Goal: Task Accomplishment & Management: Use online tool/utility

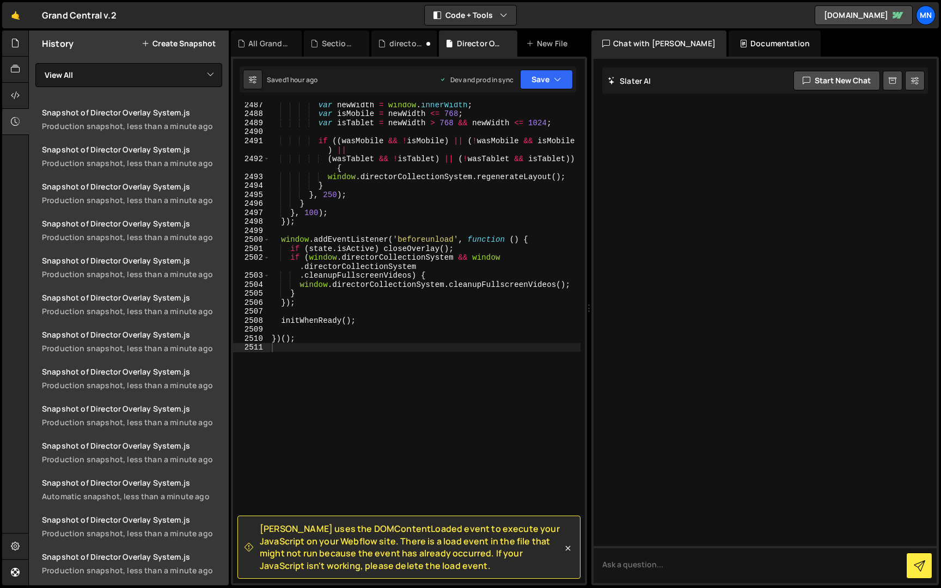
scroll to position [17359, 0]
click at [8, 44] on div at bounding box center [15, 43] width 27 height 26
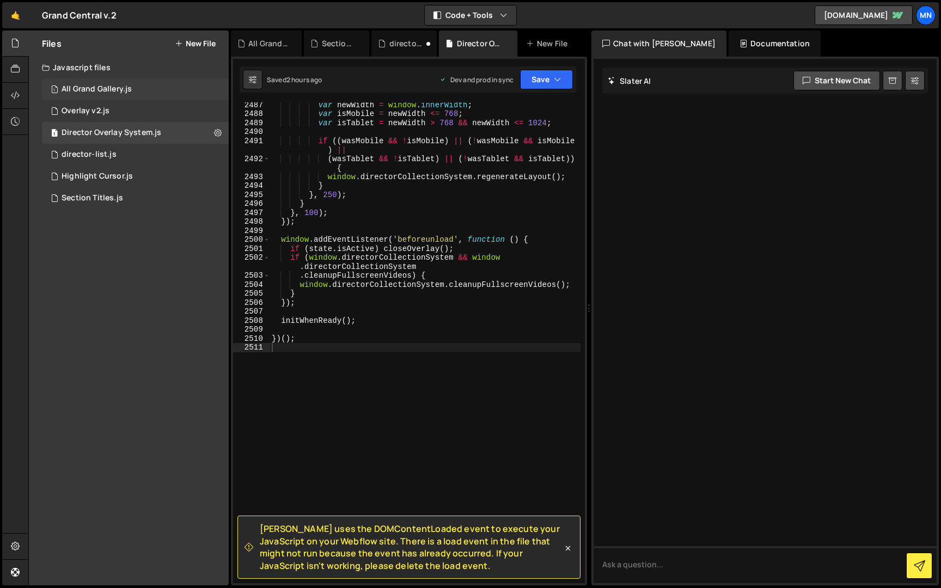
click at [108, 90] on div "All Grand Gallery.js" at bounding box center [97, 89] width 70 height 10
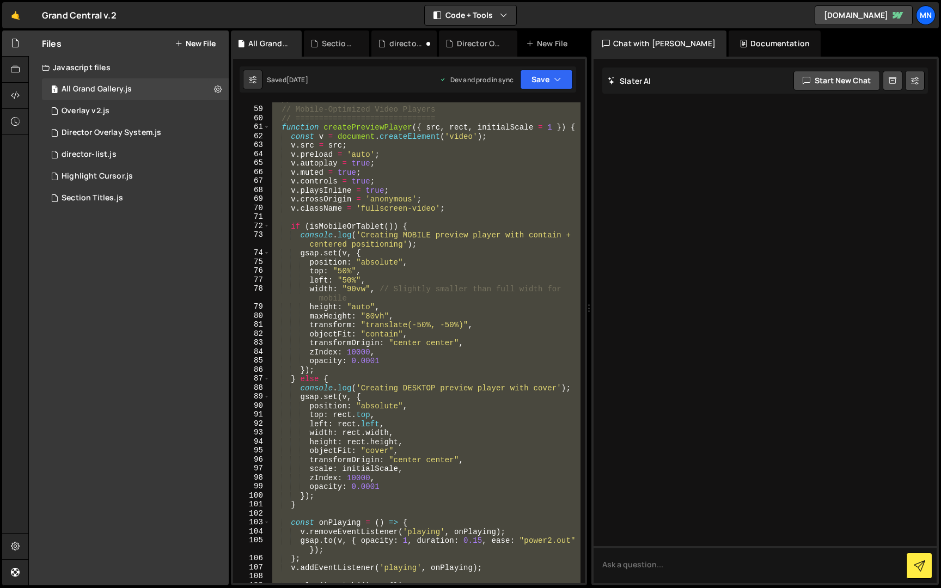
scroll to position [751, 0]
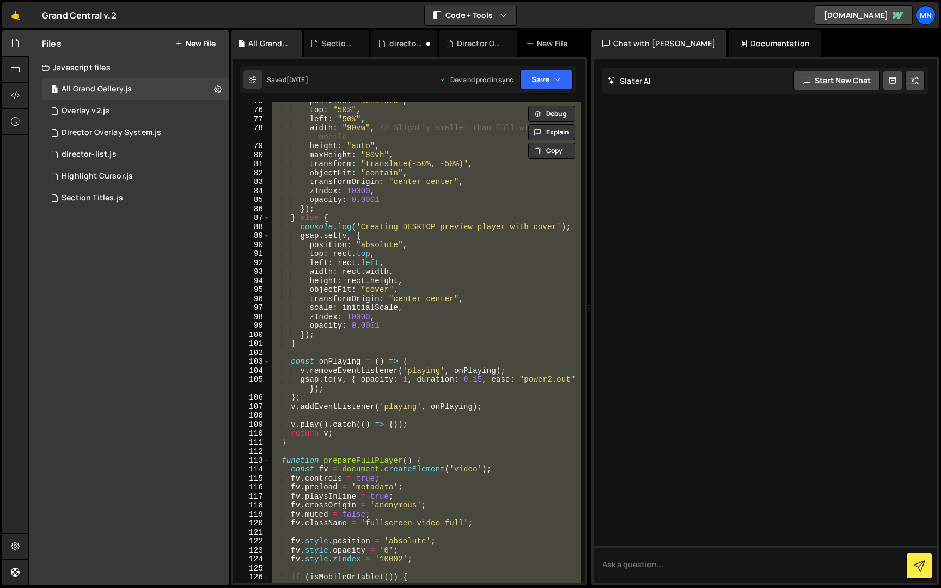
paste textarea "})();"
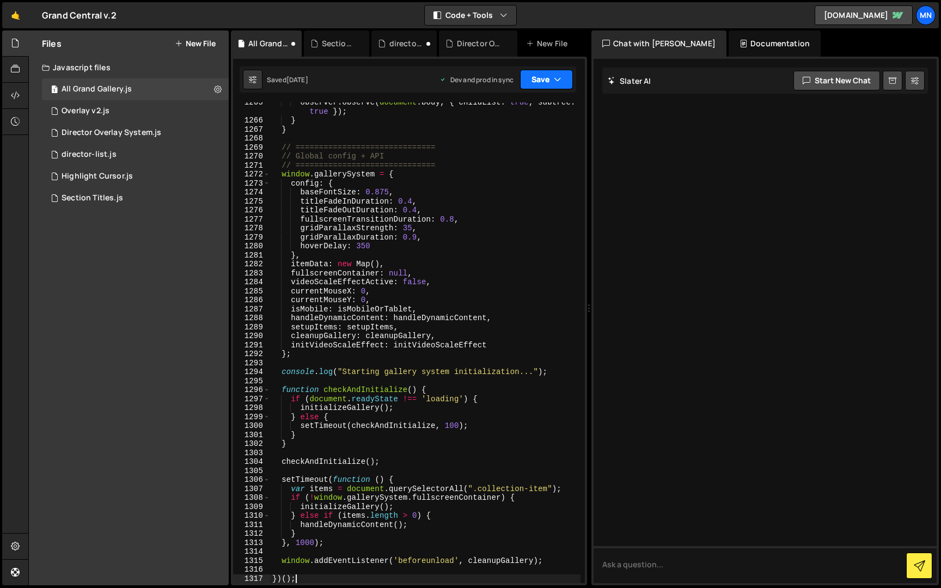
click at [551, 76] on button "Save" at bounding box center [546, 80] width 53 height 20
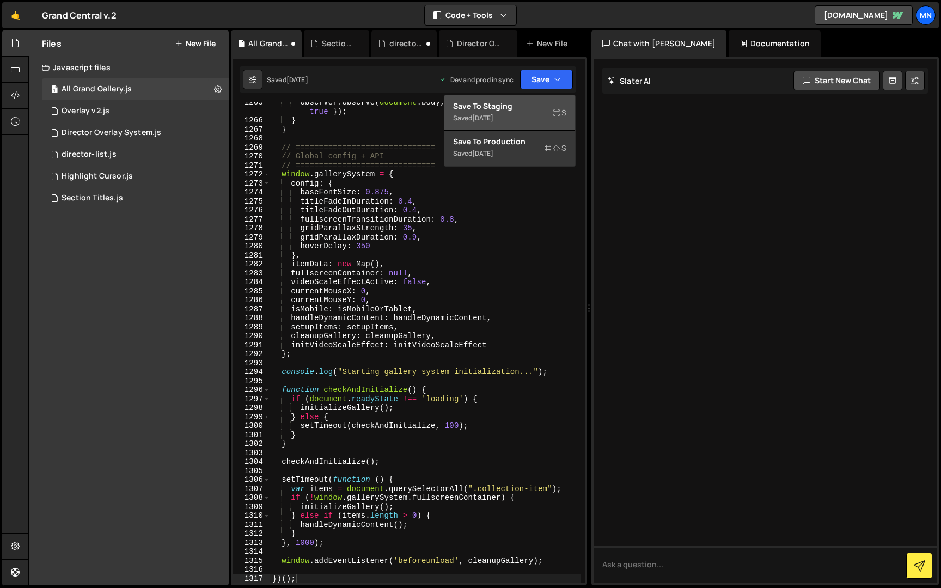
click at [527, 106] on div "Save to Staging S" at bounding box center [509, 106] width 113 height 11
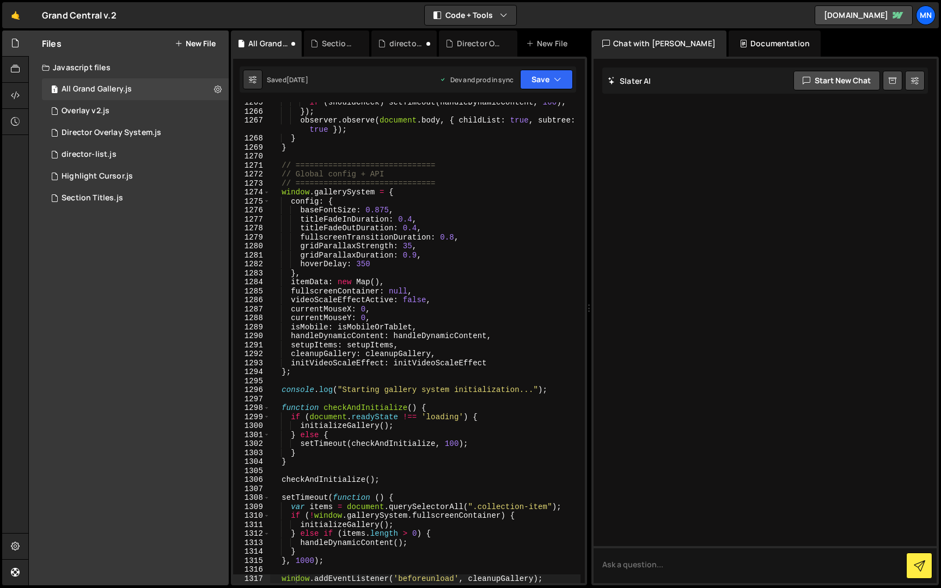
type textarea "window.addEventListener('beforeunload', cleanupGallery);"
click at [547, 78] on button "Save" at bounding box center [546, 80] width 53 height 20
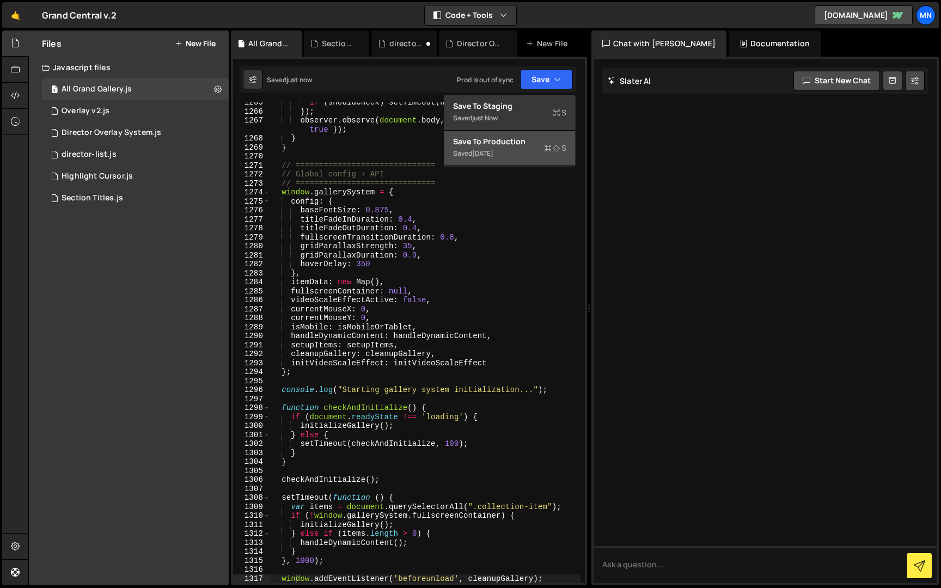
click at [520, 157] on div "Saved [DATE]" at bounding box center [509, 153] width 113 height 13
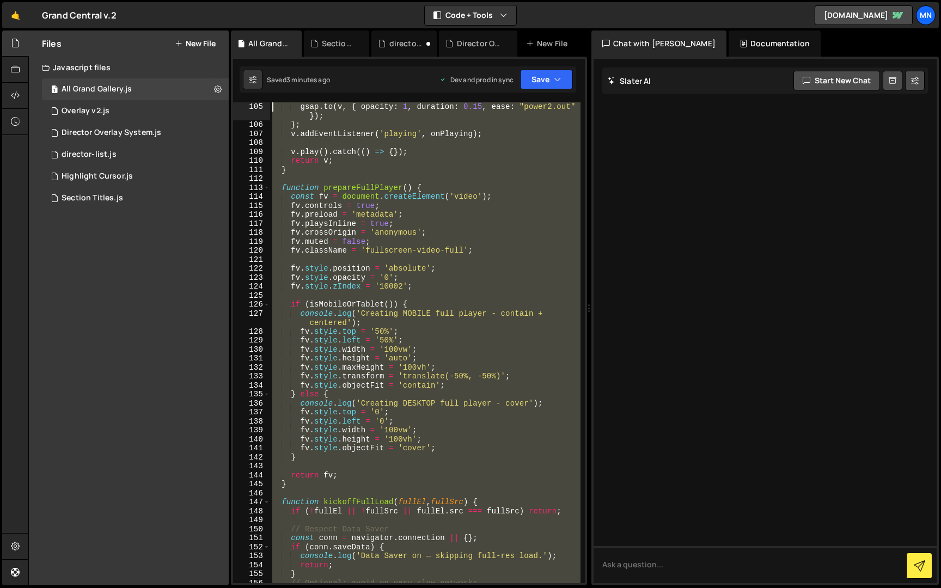
scroll to position [0, 0]
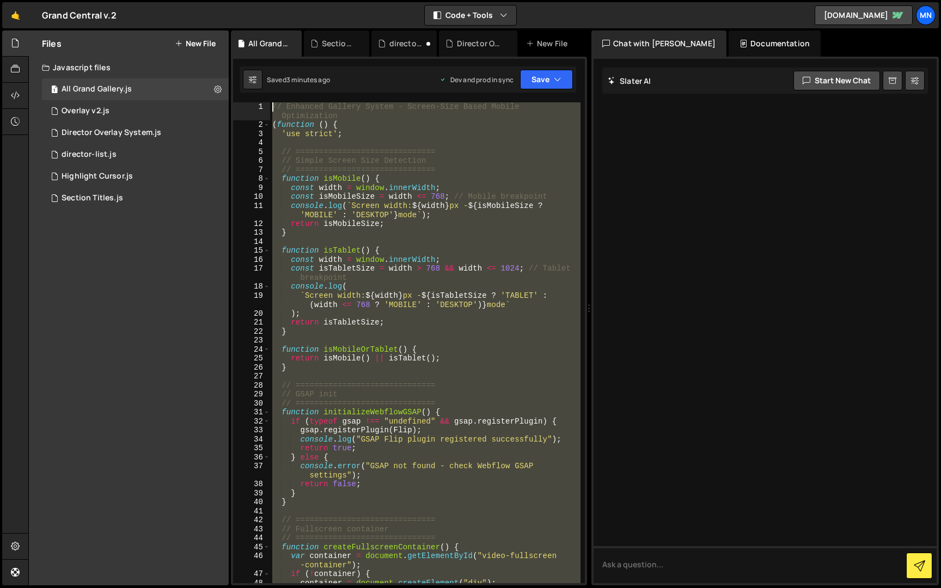
drag, startPoint x: 323, startPoint y: 390, endPoint x: 230, endPoint y: -20, distance: 420.9
click at [230, 0] on html "Projects [GEOGRAPHIC_DATA] Blog [GEOGRAPHIC_DATA] Projects Your Teams Invite te…" at bounding box center [470, 294] width 941 height 588
paste textarea "})();"
type textarea "})();"
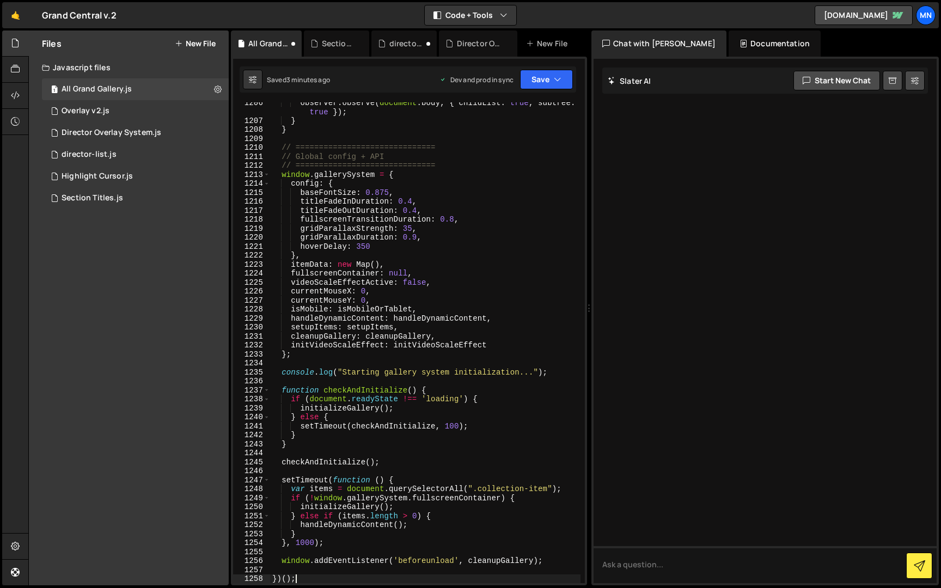
scroll to position [12284, 0]
click at [538, 82] on button "Save" at bounding box center [546, 80] width 53 height 20
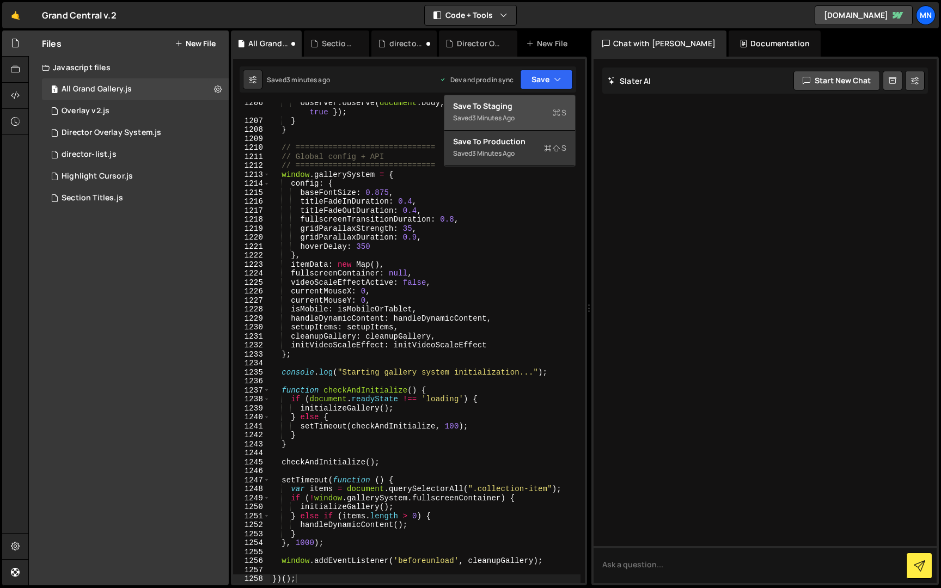
click at [521, 108] on div "Save to Staging S" at bounding box center [509, 106] width 113 height 11
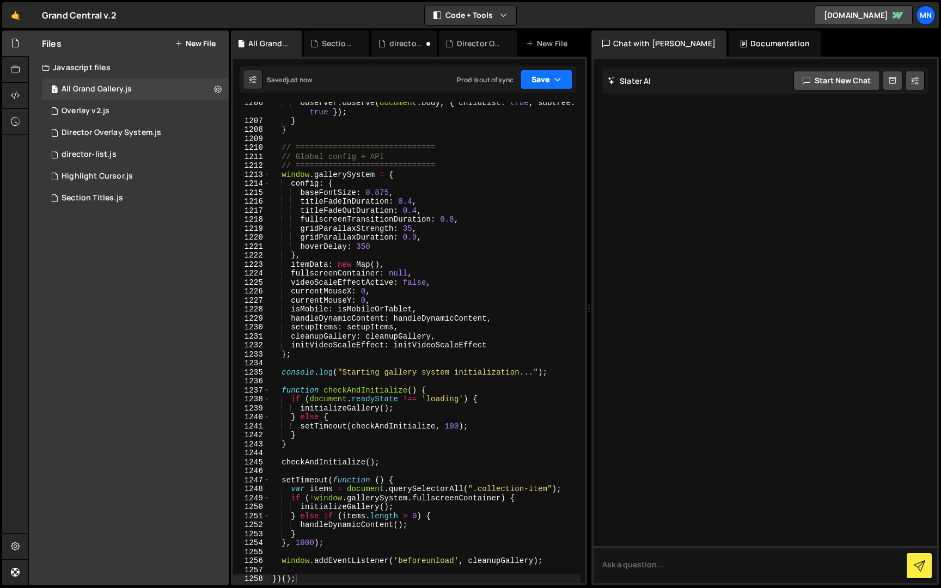
click at [546, 77] on button "Save" at bounding box center [546, 80] width 53 height 20
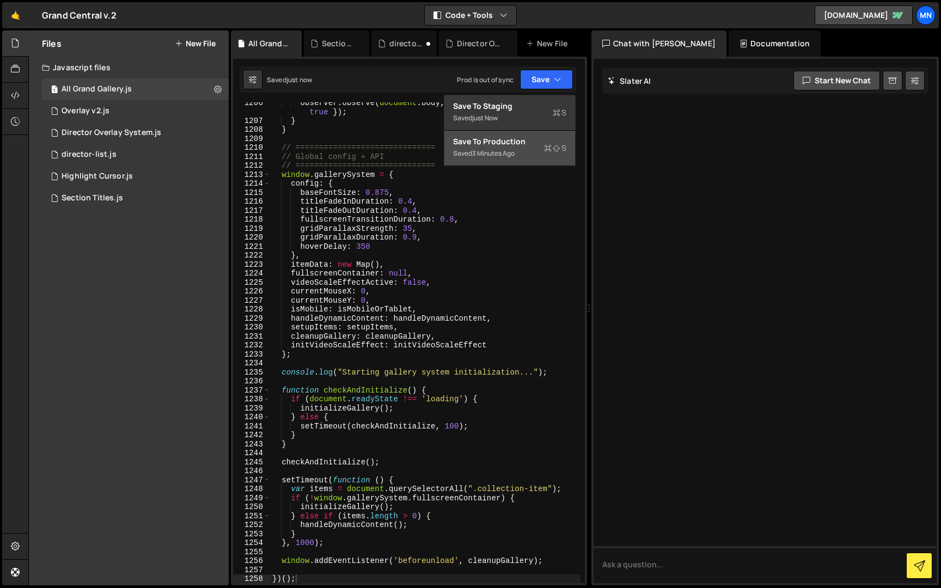
click at [509, 149] on div "3 minutes ago" at bounding box center [493, 153] width 42 height 9
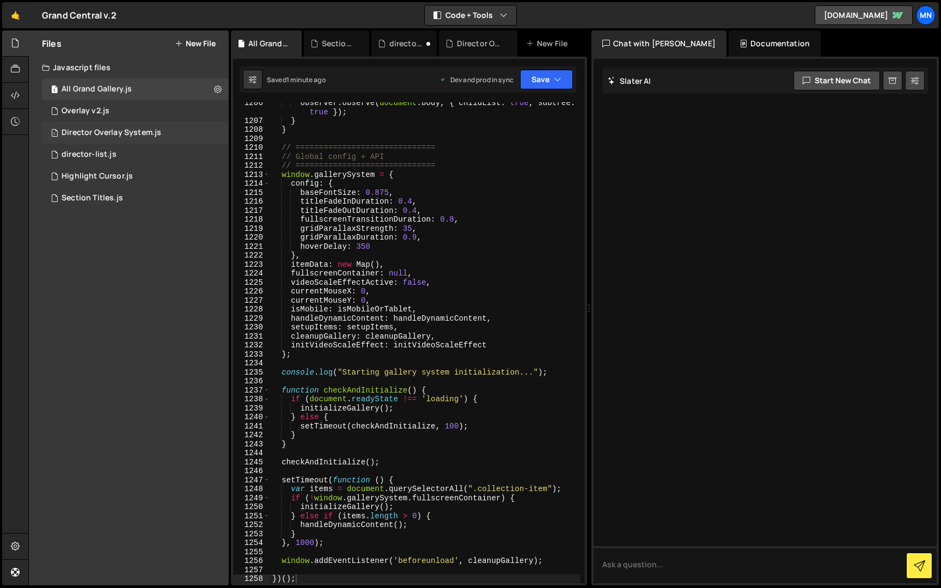
click at [89, 132] on div "Director Overlay System.js" at bounding box center [112, 133] width 100 height 10
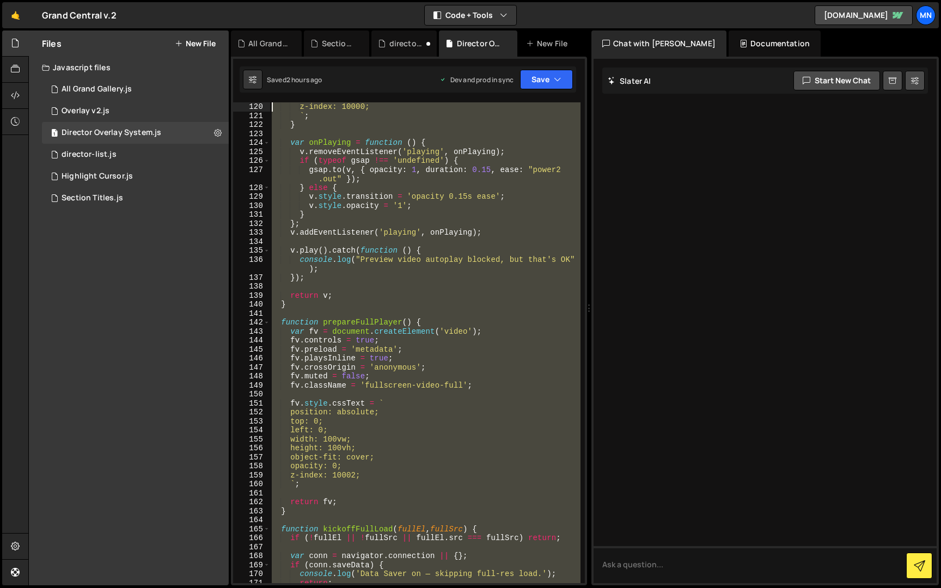
scroll to position [0, 0]
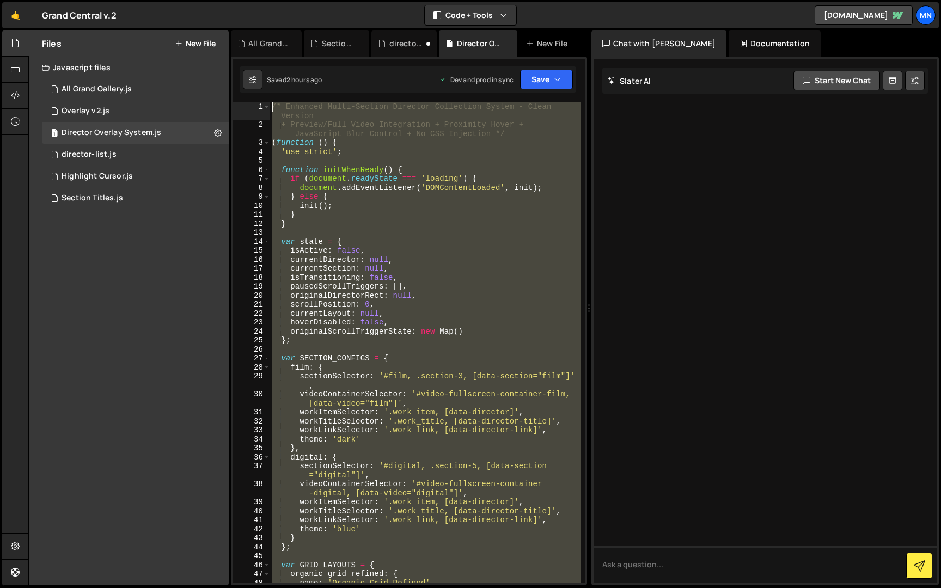
drag, startPoint x: 309, startPoint y: 403, endPoint x: 220, endPoint y: -20, distance: 432.6
click at [220, 0] on html "Projects [GEOGRAPHIC_DATA] Blog [GEOGRAPHIC_DATA] Projects Your Teams Invite te…" at bounding box center [470, 294] width 941 height 588
type textarea "/* Enhanced Multi-Section Director Collection System - Clean Version + Preview/…"
drag, startPoint x: 89, startPoint y: 92, endPoint x: 96, endPoint y: 93, distance: 7.7
click at [89, 92] on div "All Grand Gallery.js" at bounding box center [97, 89] width 70 height 10
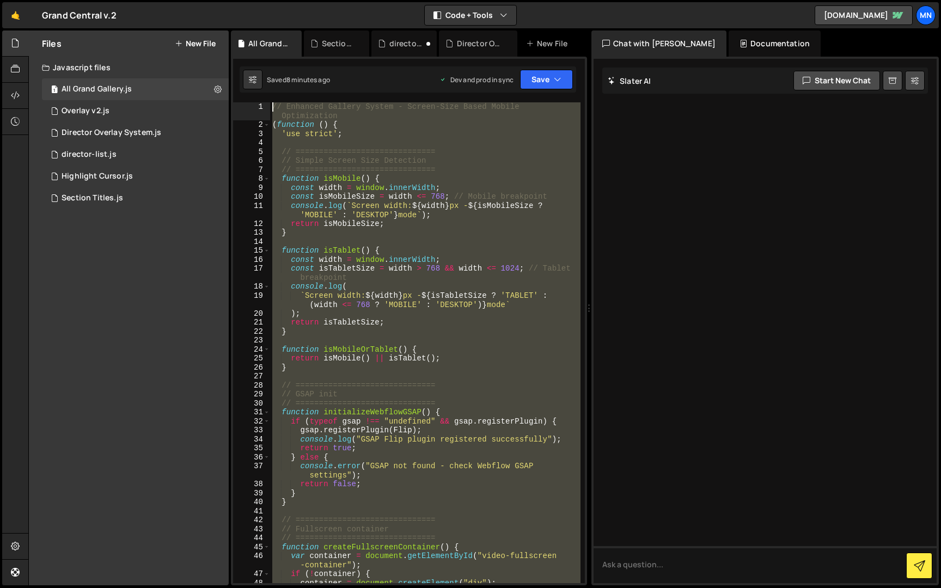
drag, startPoint x: 238, startPoint y: 328, endPoint x: 215, endPoint y: -20, distance: 349.2
click at [215, 0] on html "Projects [GEOGRAPHIC_DATA] Blog [GEOGRAPHIC_DATA] Projects Your Teams Invite te…" at bounding box center [470, 294] width 941 height 588
type textarea "// Enhanced Gallery System - Screen-Size Based Mobile Optimization (function ()…"
click at [137, 140] on div "1 Director Overlay System.js 0" at bounding box center [135, 133] width 187 height 22
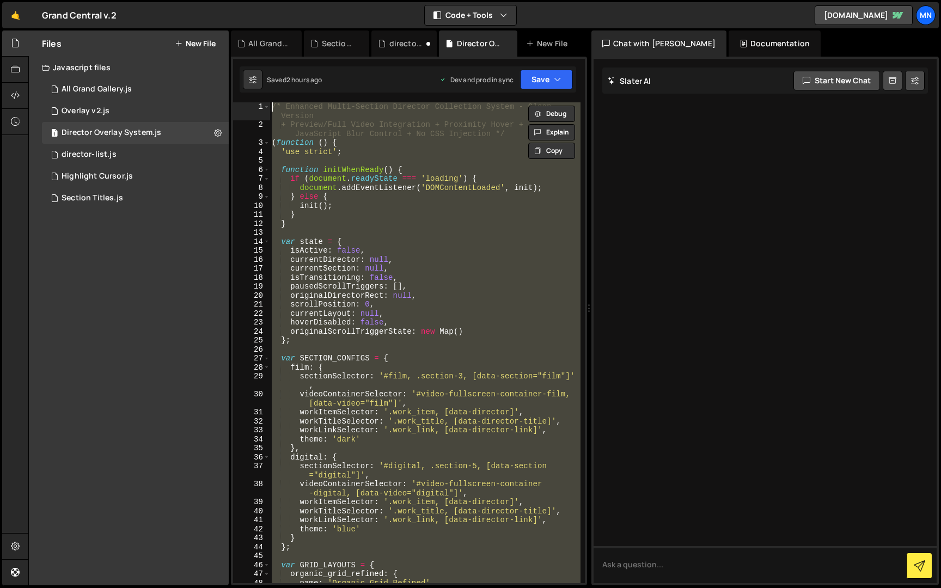
click at [522, 272] on div "/* Enhanced Multi-Section Director Collection System - Clean Version + Preview/…" at bounding box center [424, 342] width 311 height 481
drag, startPoint x: 282, startPoint y: 539, endPoint x: 229, endPoint y: -20, distance: 561.6
click at [229, 0] on html "Projects [GEOGRAPHIC_DATA] Blog [GEOGRAPHIC_DATA] Projects Your Teams Invite te…" at bounding box center [470, 294] width 941 height 588
paste textarea "})();"
type textarea "})();"
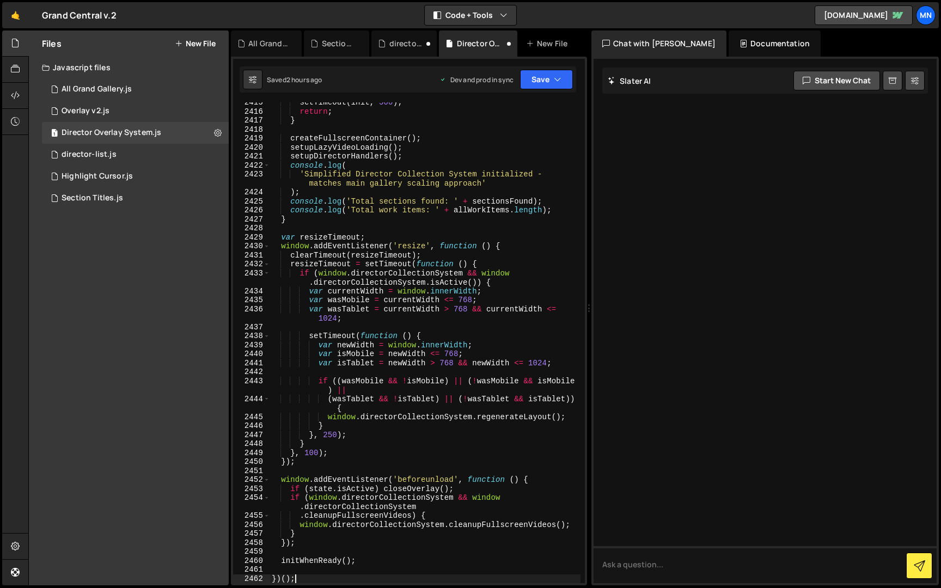
scroll to position [17359, 0]
drag, startPoint x: 567, startPoint y: 78, endPoint x: 540, endPoint y: 94, distance: 30.7
click at [563, 79] on button "Save" at bounding box center [546, 80] width 53 height 20
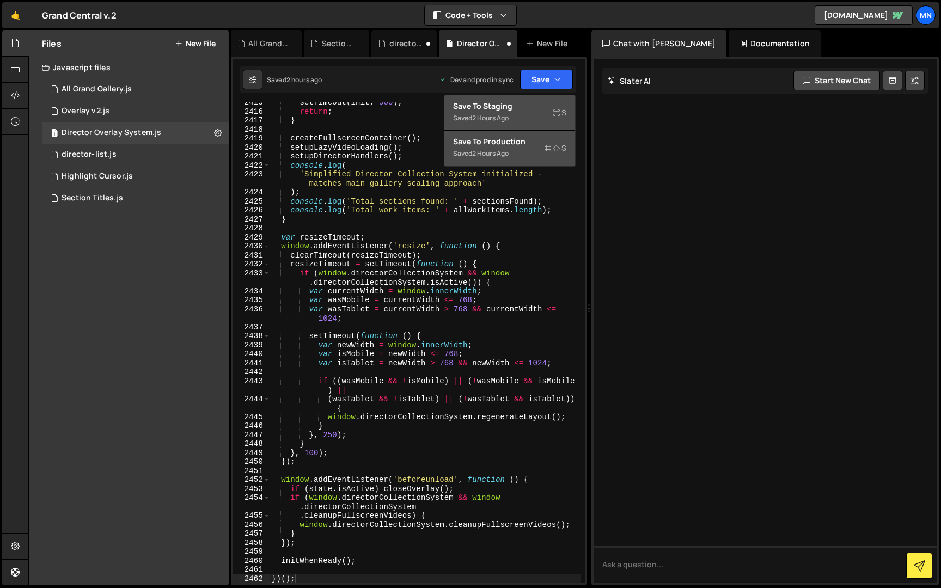
click at [530, 107] on div "Save to Staging S" at bounding box center [509, 106] width 113 height 11
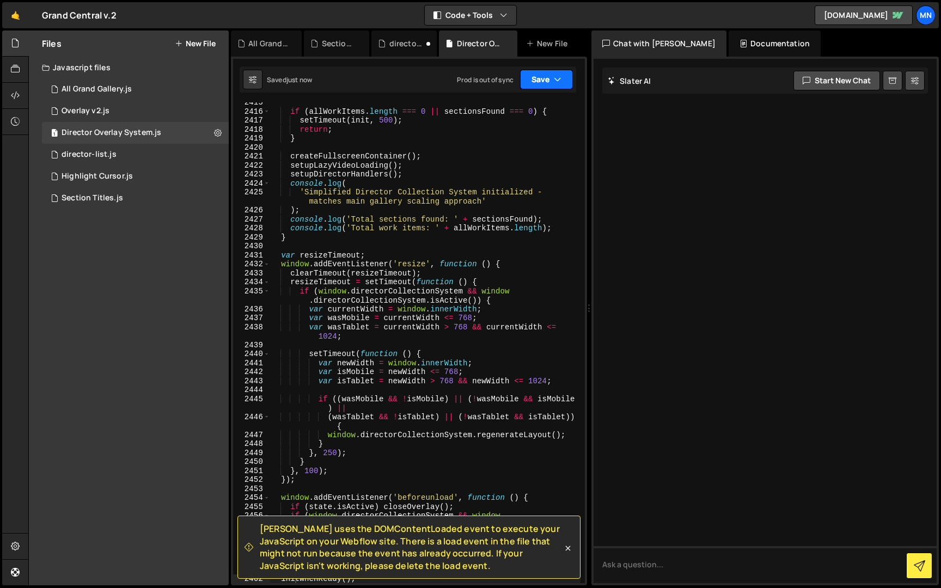
drag, startPoint x: 549, startPoint y: 76, endPoint x: 537, endPoint y: 115, distance: 40.8
click at [549, 76] on button "Save" at bounding box center [546, 80] width 53 height 20
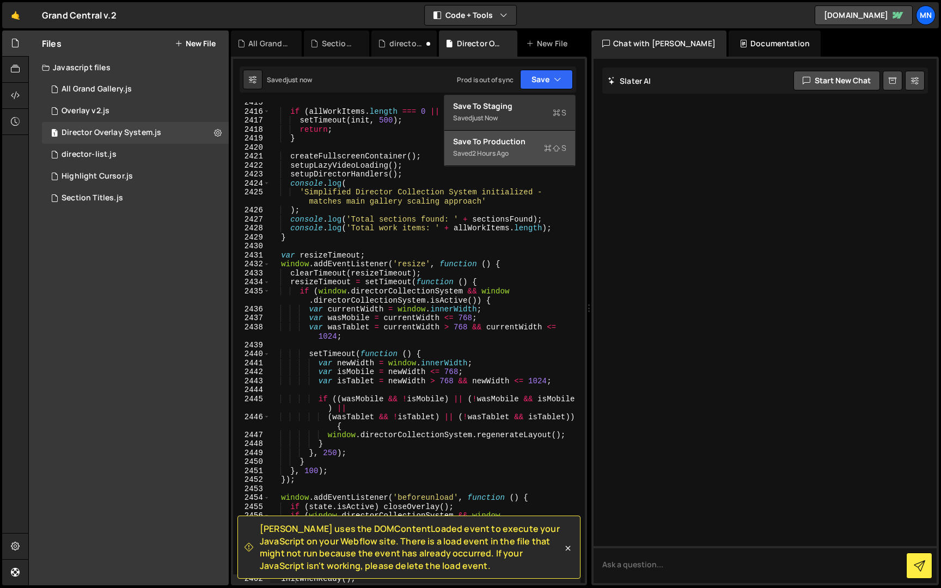
click at [516, 160] on div "Saved 2 hours ago" at bounding box center [509, 153] width 113 height 13
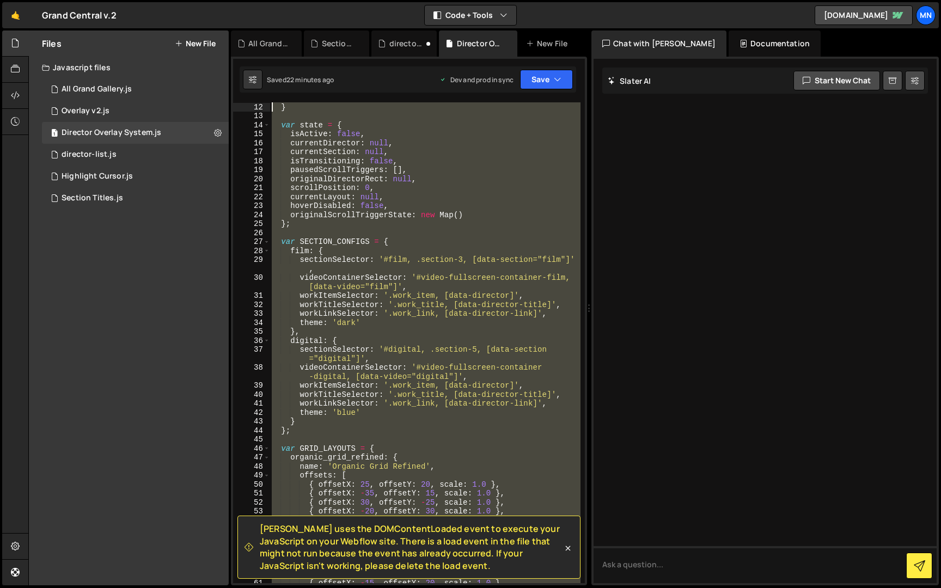
scroll to position [0, 0]
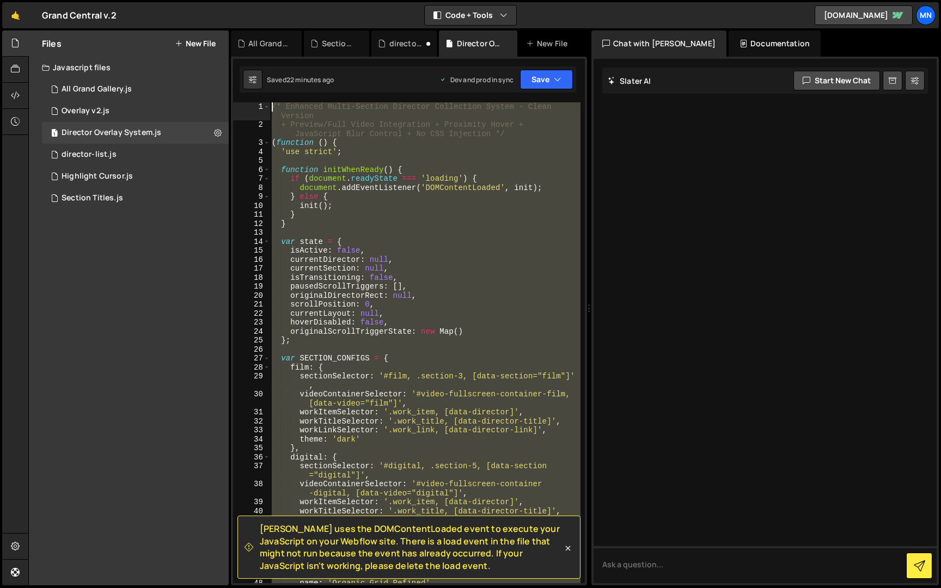
drag, startPoint x: 276, startPoint y: 385, endPoint x: 225, endPoint y: -20, distance: 408.3
click at [225, 0] on html "Projects [GEOGRAPHIC_DATA] Blog [GEOGRAPHIC_DATA] Projects Your Teams Invite te…" at bounding box center [470, 294] width 941 height 588
paste textarea "})();"
type textarea "})();"
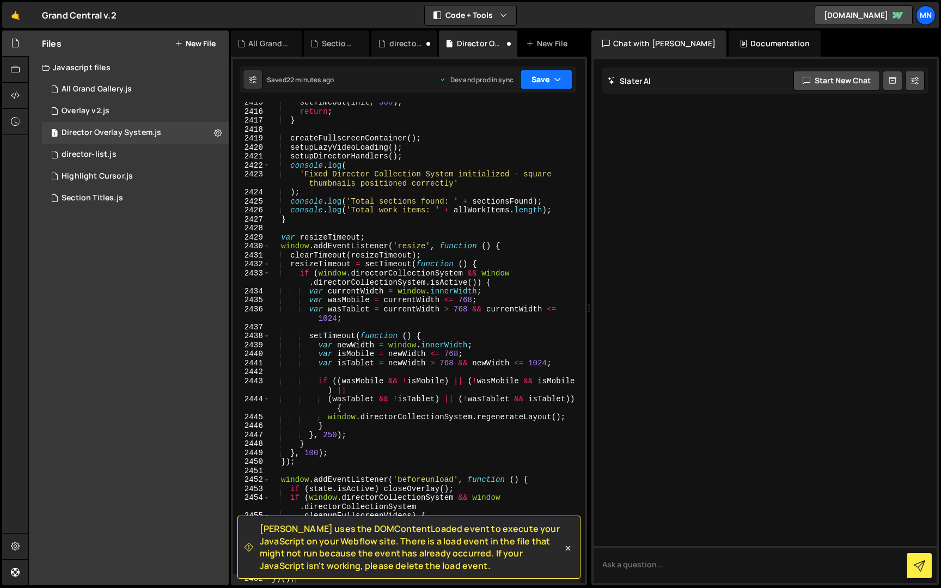
drag, startPoint x: 541, startPoint y: 69, endPoint x: 531, endPoint y: 84, distance: 18.1
click at [541, 70] on button "Save" at bounding box center [546, 80] width 53 height 20
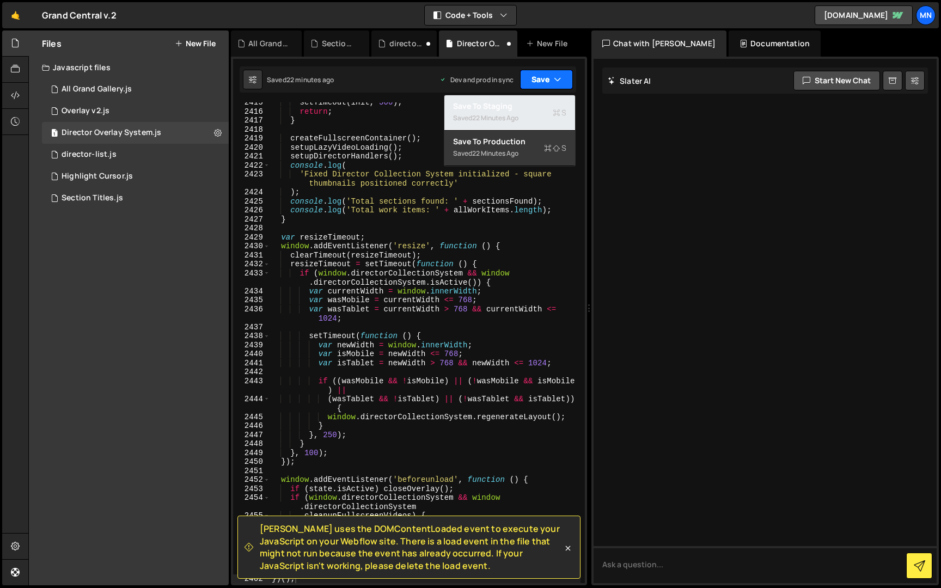
drag, startPoint x: 511, startPoint y: 109, endPoint x: 540, endPoint y: 85, distance: 37.2
click at [513, 108] on div "Save to Staging S" at bounding box center [509, 106] width 113 height 11
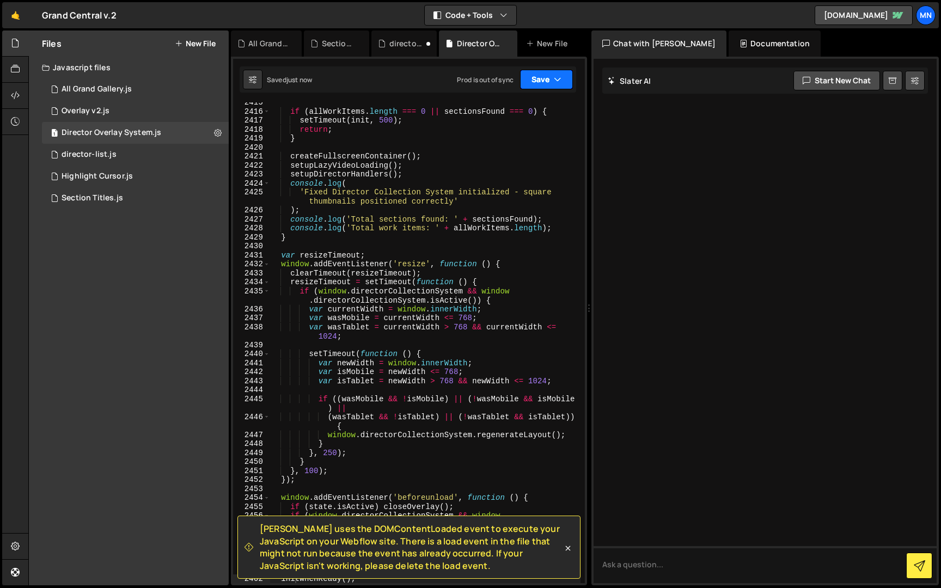
click at [542, 81] on button "Save" at bounding box center [546, 80] width 53 height 20
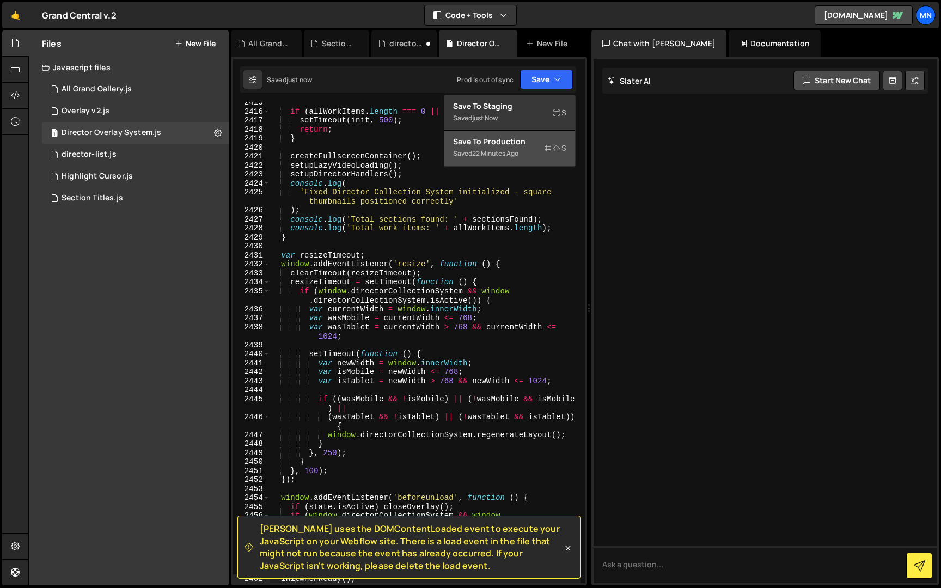
click at [520, 162] on button "Save to Production S Saved 22 minutes ago" at bounding box center [509, 148] width 131 height 35
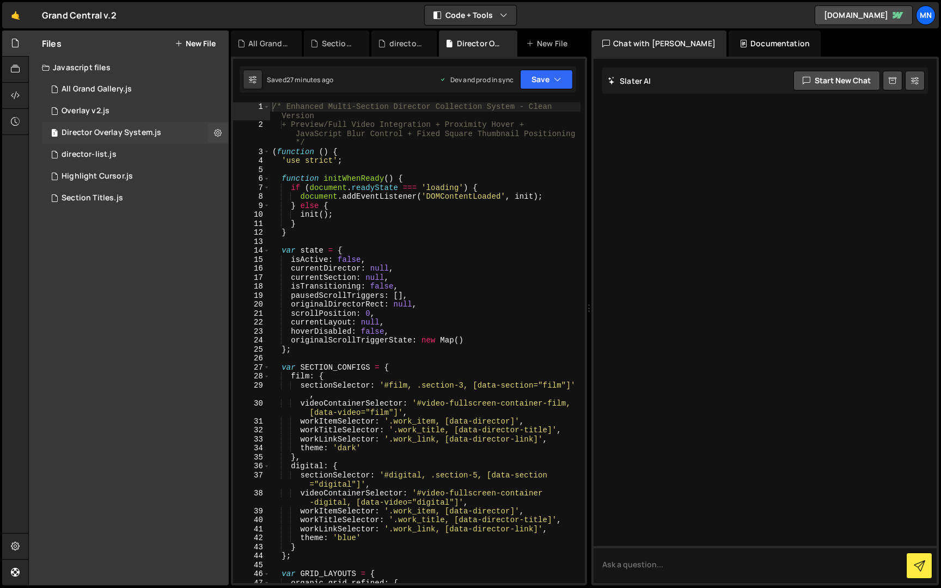
click at [143, 128] on div "Director Overlay System.js" at bounding box center [112, 133] width 100 height 10
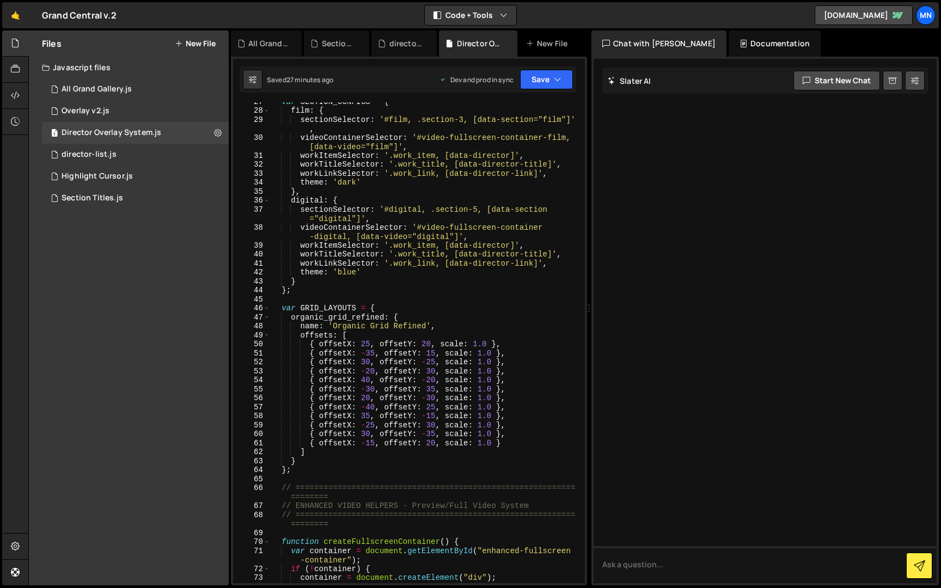
scroll to position [192, 0]
click at [369, 351] on div "var SECTION_CONFIGS = { film : { sectionSelector : '#film, .section-3, [data-se…" at bounding box center [425, 346] width 310 height 499
click at [365, 342] on div "var SECTION_CONFIGS = { film : { sectionSelector : '#film, .section-3, [data-se…" at bounding box center [425, 346] width 310 height 499
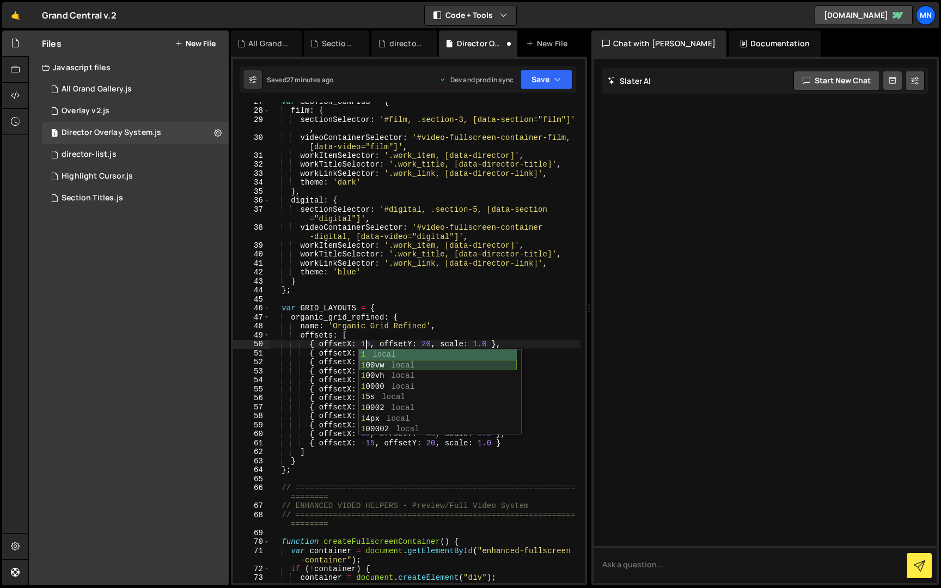
scroll to position [0, 6]
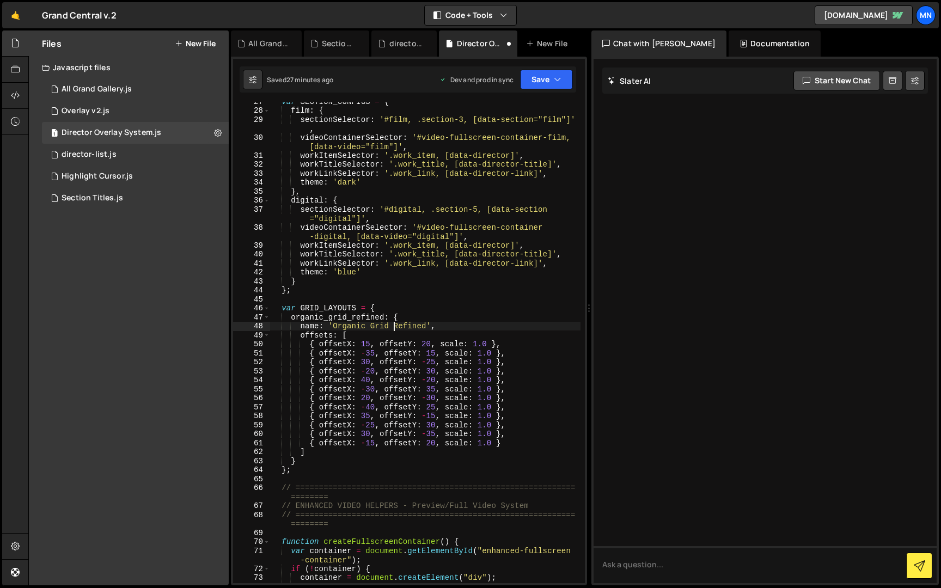
click at [396, 325] on div "var SECTION_CONFIGS = { film : { sectionSelector : '#film, .section-3, [data-se…" at bounding box center [425, 346] width 310 height 499
click at [370, 353] on div "var SECTION_CONFIGS = { film : { sectionSelector : '#film, .section-3, [data-se…" at bounding box center [425, 346] width 310 height 499
drag, startPoint x: 406, startPoint y: 332, endPoint x: 373, endPoint y: 354, distance: 39.7
click at [406, 332] on div "var SECTION_CONFIGS = { film : { sectionSelector : '#film, .section-3, [data-se…" at bounding box center [425, 346] width 310 height 499
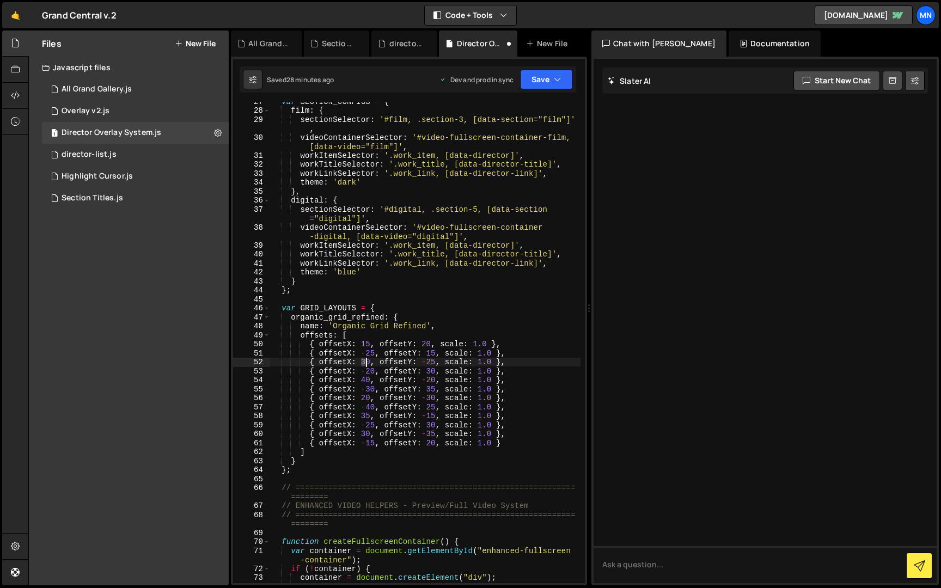
click at [366, 360] on div "var SECTION_CONFIGS = { film : { sectionSelector : '#film, .section-3, [data-se…" at bounding box center [425, 346] width 310 height 499
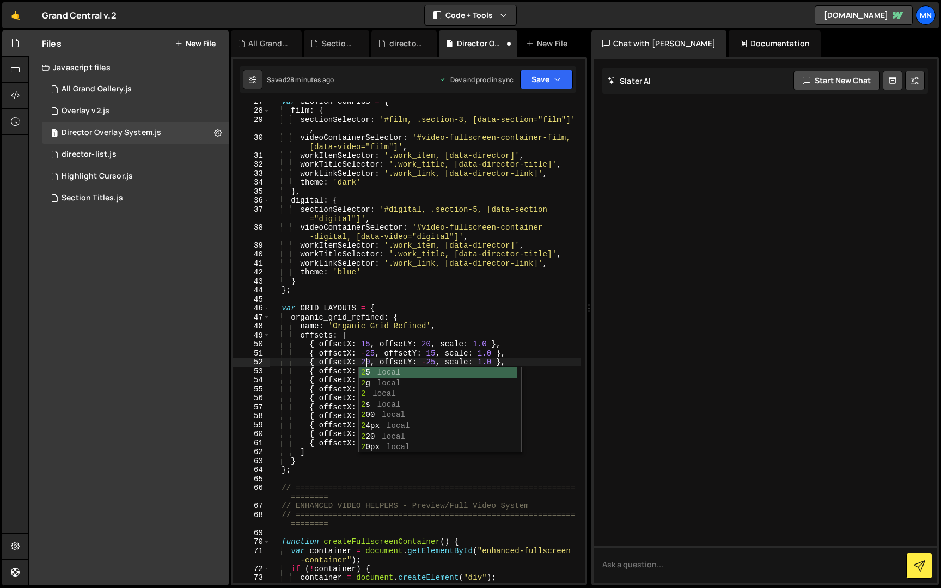
click at [437, 317] on div "var SECTION_CONFIGS = { film : { sectionSelector : '#film, .section-3, [data-se…" at bounding box center [425, 346] width 310 height 499
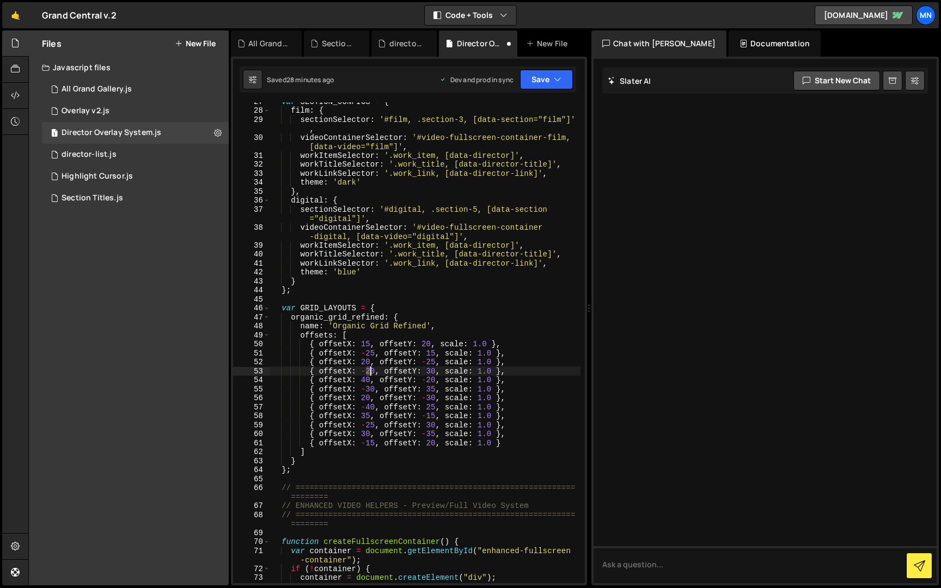
click at [371, 370] on div "var SECTION_CONFIGS = { film : { sectionSelector : '#film, .section-3, [data-se…" at bounding box center [425, 346] width 310 height 499
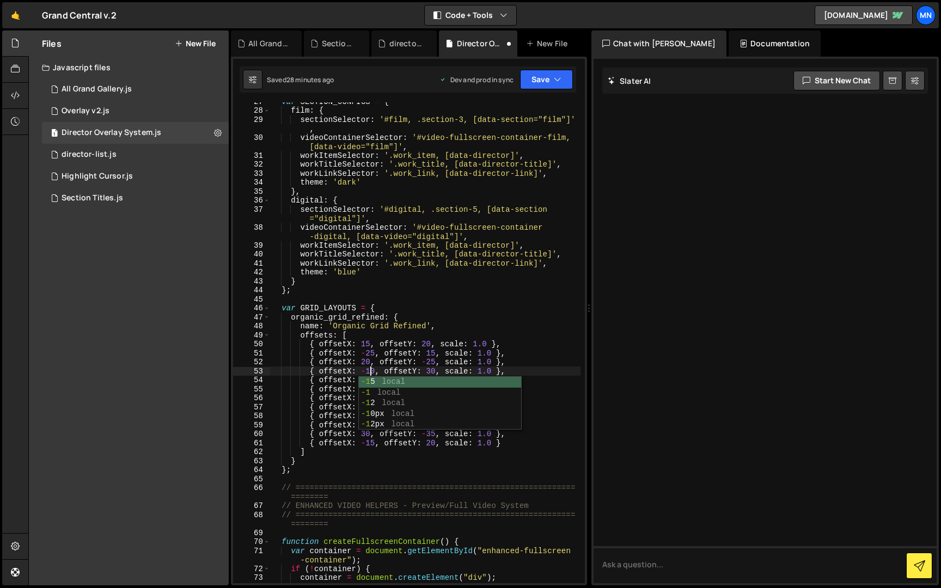
scroll to position [0, 7]
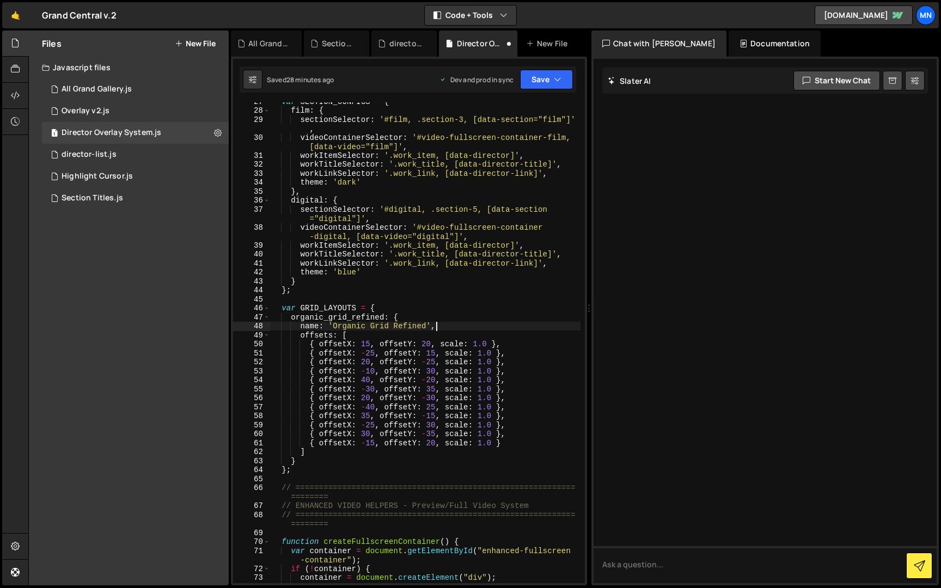
click at [437, 326] on div "var SECTION_CONFIGS = { film : { sectionSelector : '#film, .section-3, [data-se…" at bounding box center [425, 346] width 310 height 499
click at [366, 381] on div "var SECTION_CONFIGS = { film : { sectionSelector : '#film, .section-3, [data-se…" at bounding box center [425, 346] width 310 height 499
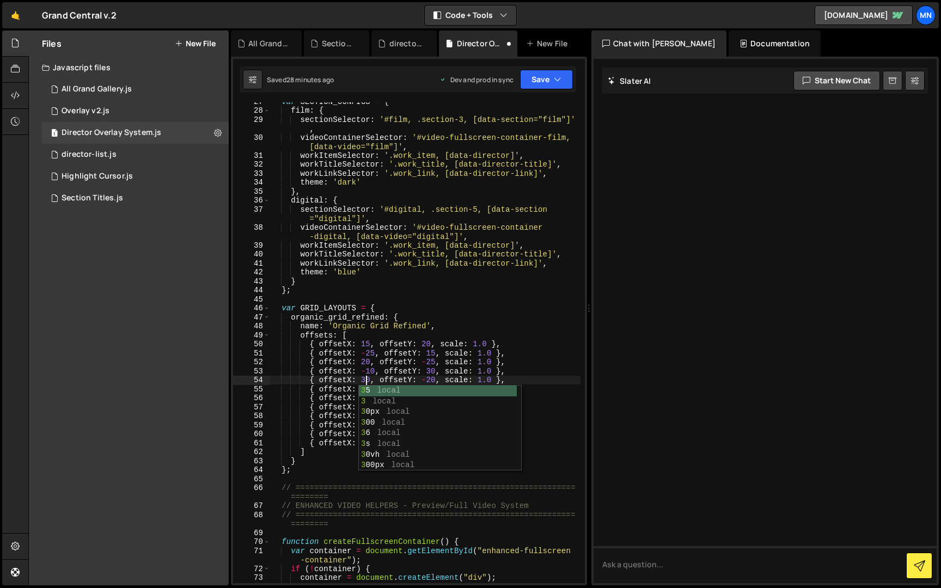
click at [424, 322] on div "var SECTION_CONFIGS = { film : { sectionSelector : '#film, .section-3, [data-se…" at bounding box center [425, 346] width 310 height 499
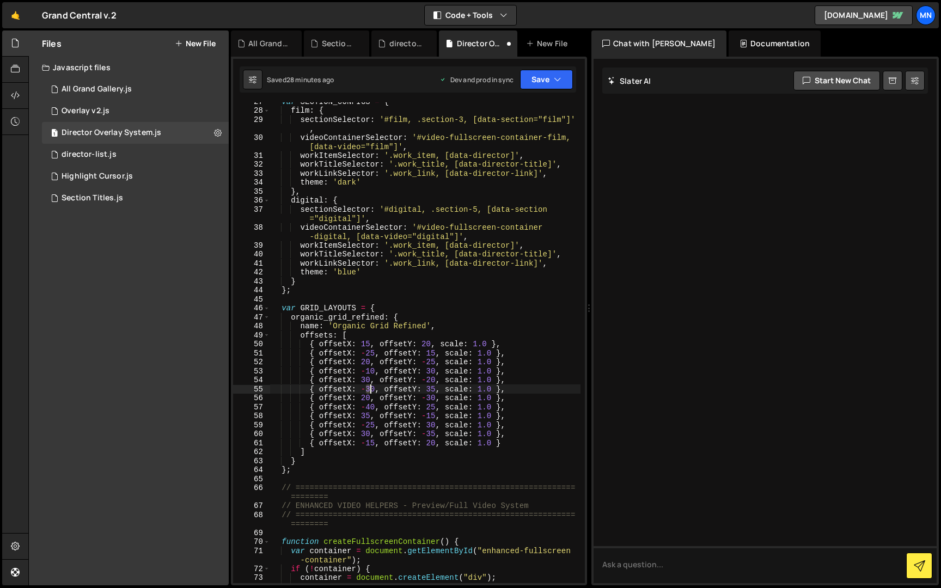
click at [370, 388] on div "var SECTION_CONFIGS = { film : { sectionSelector : '#film, .section-3, [data-se…" at bounding box center [425, 346] width 310 height 499
drag, startPoint x: 433, startPoint y: 323, endPoint x: 396, endPoint y: 362, distance: 53.9
click at [433, 323] on div "var SECTION_CONFIGS = { film : { sectionSelector : '#film, .section-3, [data-se…" at bounding box center [425, 346] width 310 height 499
click at [365, 395] on div "var SECTION_CONFIGS = { film : { sectionSelector : '#film, .section-3, [data-se…" at bounding box center [425, 346] width 310 height 499
click at [432, 326] on div "var SECTION_CONFIGS = { film : { sectionSelector : '#film, .section-3, [data-se…" at bounding box center [425, 346] width 310 height 499
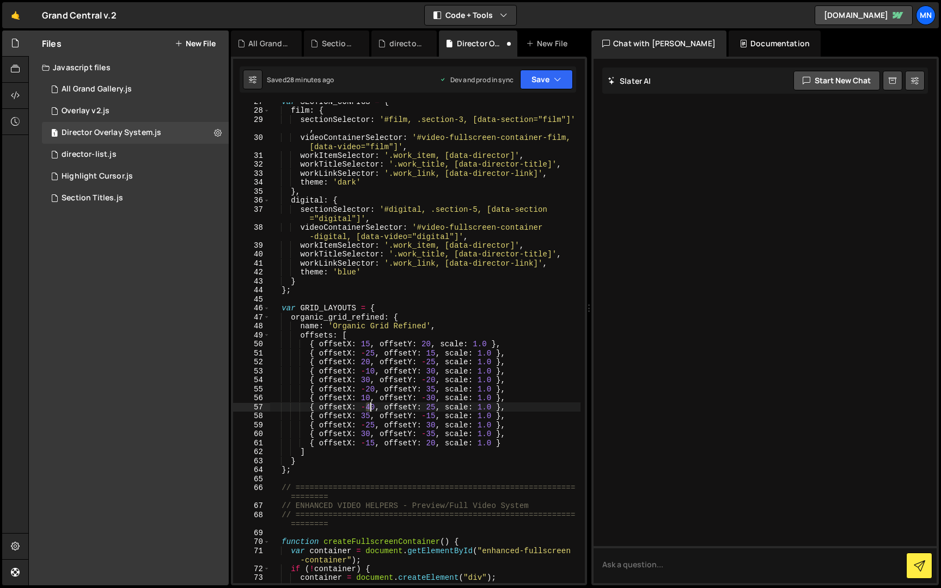
click at [371, 406] on div "var SECTION_CONFIGS = { film : { sectionSelector : '#film, .section-3, [data-se…" at bounding box center [425, 346] width 310 height 499
click at [431, 318] on div "var SECTION_CONFIGS = { film : { sectionSelector : '#film, .section-3, [data-se…" at bounding box center [425, 346] width 310 height 499
click at [365, 415] on div "var SECTION_CONFIGS = { film : { sectionSelector : '#film, .section-3, [data-se…" at bounding box center [425, 346] width 310 height 499
type textarea "{ offsetX: 25, offsetY: -15, scale: 1.0 },"
click at [442, 300] on div "var SECTION_CONFIGS = { film : { sectionSelector : '#film, .section-3, [data-se…" at bounding box center [425, 346] width 310 height 499
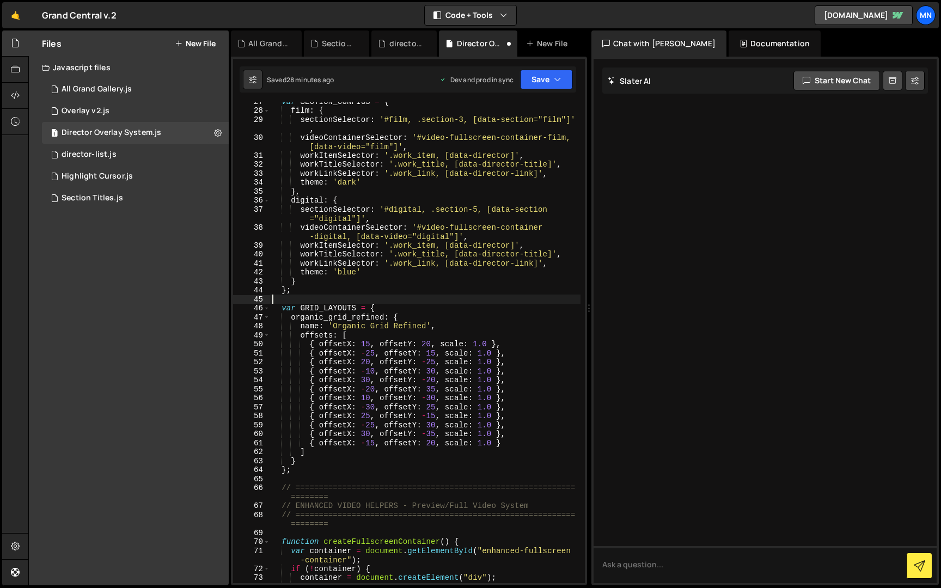
scroll to position [0, 0]
click at [369, 424] on div "var SECTION_CONFIGS = { film : { sectionSelector : '#film, .section-3, [data-se…" at bounding box center [425, 346] width 310 height 499
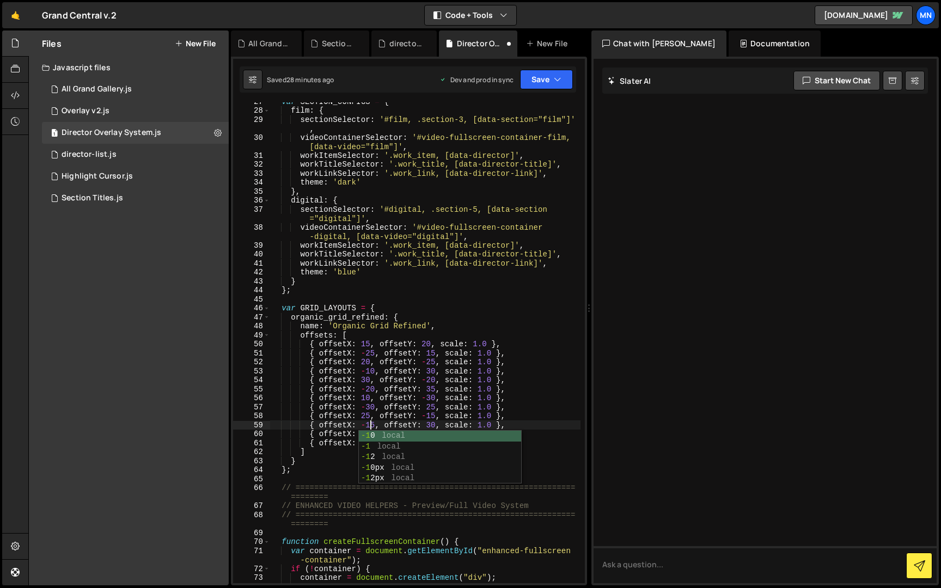
scroll to position [0, 7]
click at [442, 318] on div "var SECTION_CONFIGS = { film : { sectionSelector : '#film, .section-3, [data-se…" at bounding box center [425, 346] width 310 height 499
click at [365, 436] on div "var SECTION_CONFIGS = { film : { sectionSelector : '#film, .section-3, [data-se…" at bounding box center [425, 346] width 310 height 499
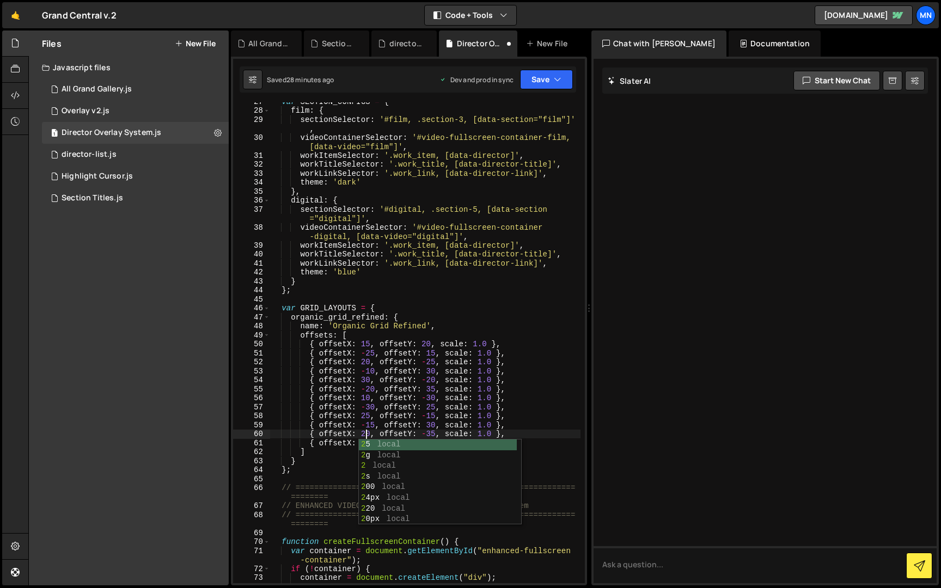
drag, startPoint x: 469, startPoint y: 311, endPoint x: 413, endPoint y: 385, distance: 92.4
click at [467, 312] on div "var SECTION_CONFIGS = { film : { sectionSelector : '#film, .section-3, [data-se…" at bounding box center [425, 346] width 310 height 499
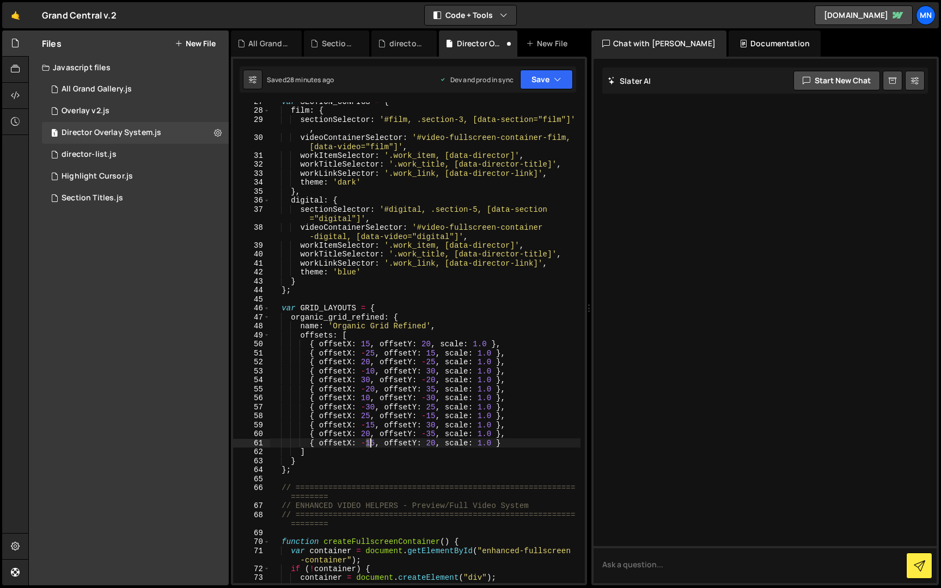
drag, startPoint x: 367, startPoint y: 443, endPoint x: 372, endPoint y: 441, distance: 5.7
click at [370, 442] on div "var SECTION_CONFIGS = { film : { sectionSelector : '#film, .section-3, [data-se…" at bounding box center [425, 346] width 310 height 499
click at [528, 314] on div "var SECTION_CONFIGS = { film : { sectionSelector : '#film, .section-3, [data-se…" at bounding box center [425, 346] width 310 height 499
click at [369, 443] on div "var SECTION_CONFIGS = { film : { sectionSelector : '#film, .section-3, [data-se…" at bounding box center [425, 346] width 310 height 499
click at [552, 84] on button "Save" at bounding box center [546, 80] width 53 height 20
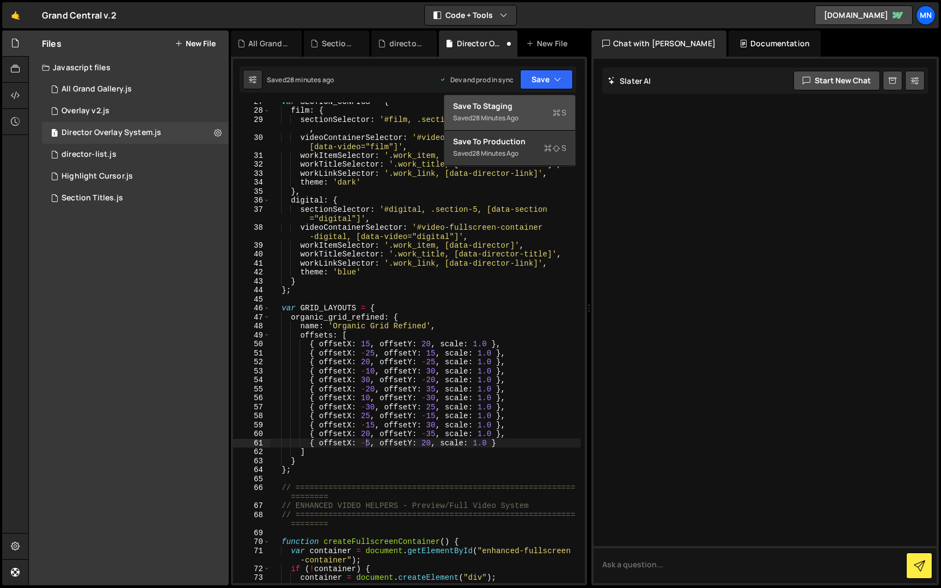
click at [537, 110] on div "Save to Staging S" at bounding box center [509, 106] width 113 height 11
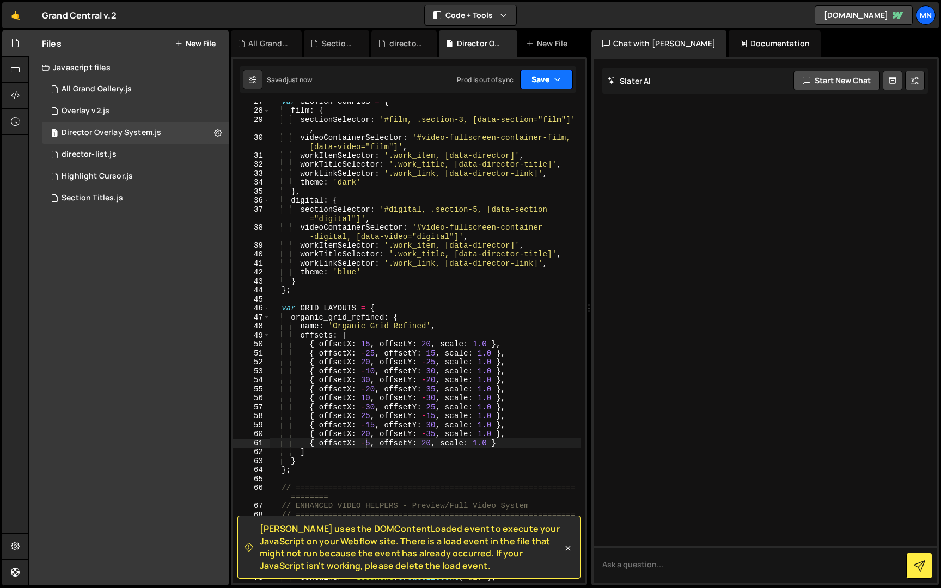
click at [555, 81] on icon "button" at bounding box center [558, 79] width 8 height 11
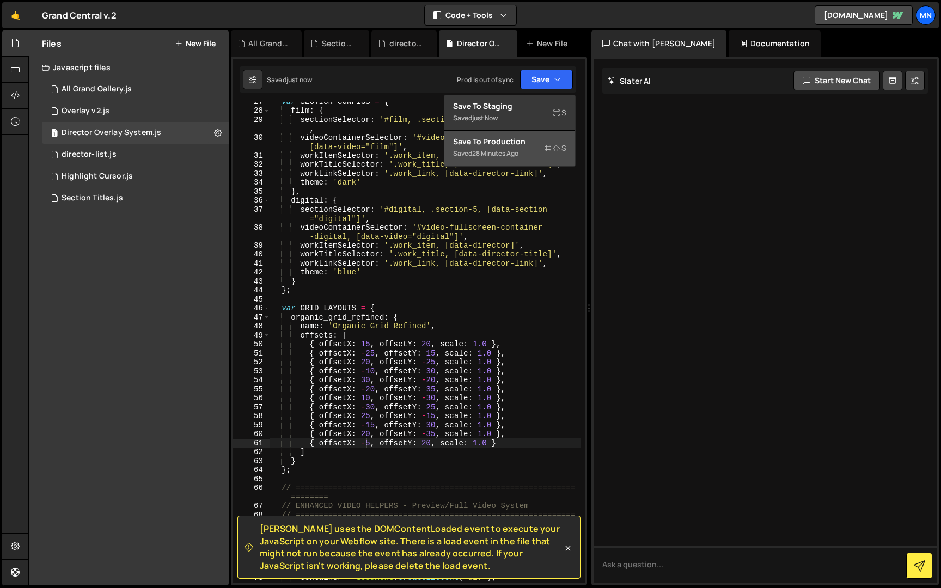
click at [530, 158] on div "Saved 28 minutes ago" at bounding box center [509, 153] width 113 height 13
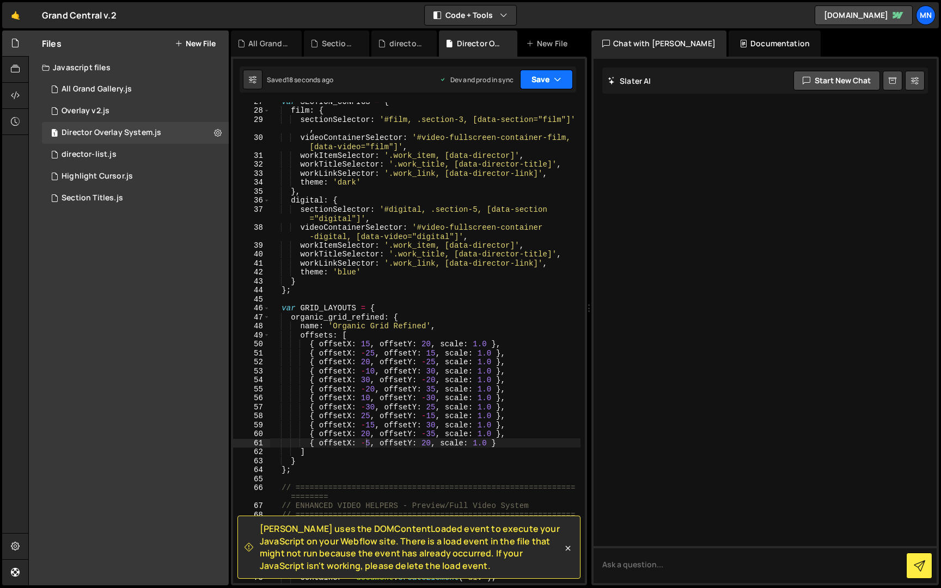
click at [544, 82] on button "Save" at bounding box center [546, 80] width 53 height 20
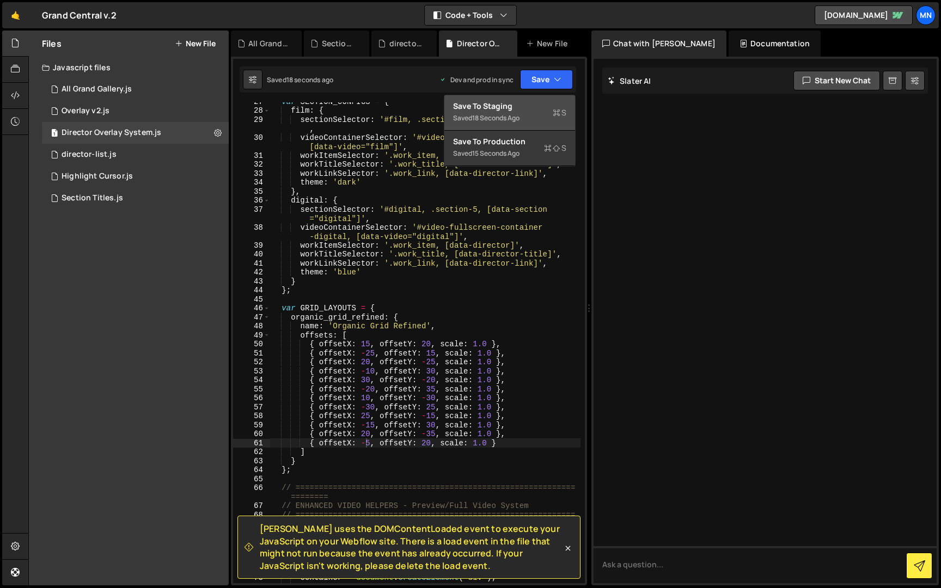
click at [517, 112] on div "Saved 18 seconds ago" at bounding box center [509, 118] width 113 height 13
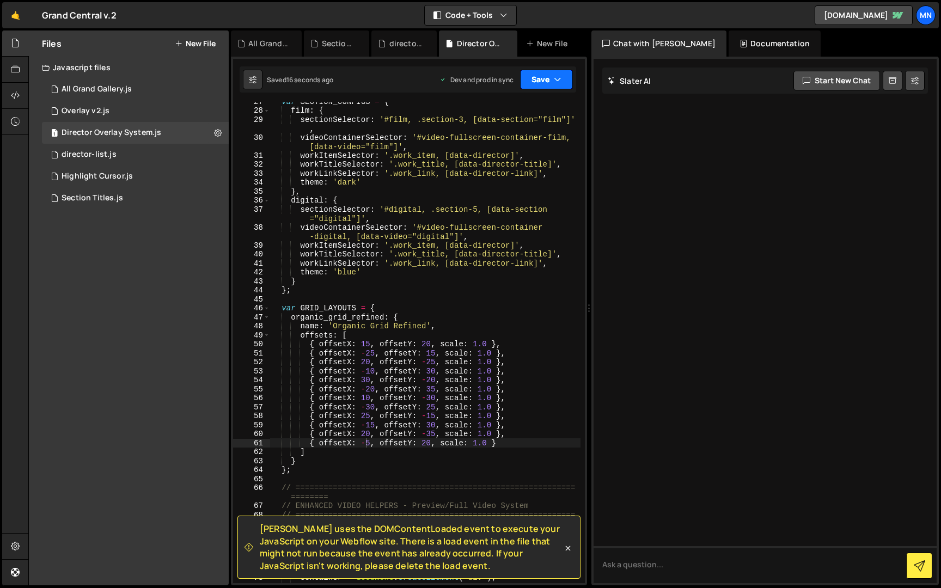
click at [545, 80] on button "Save" at bounding box center [546, 80] width 53 height 20
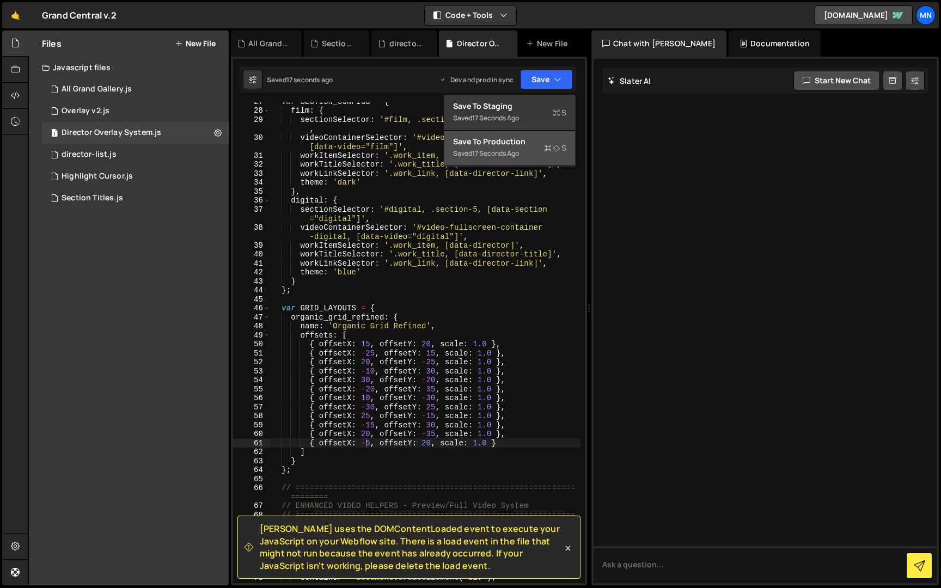
click at [524, 161] on button "Save to Production S Saved 17 seconds ago" at bounding box center [509, 148] width 131 height 35
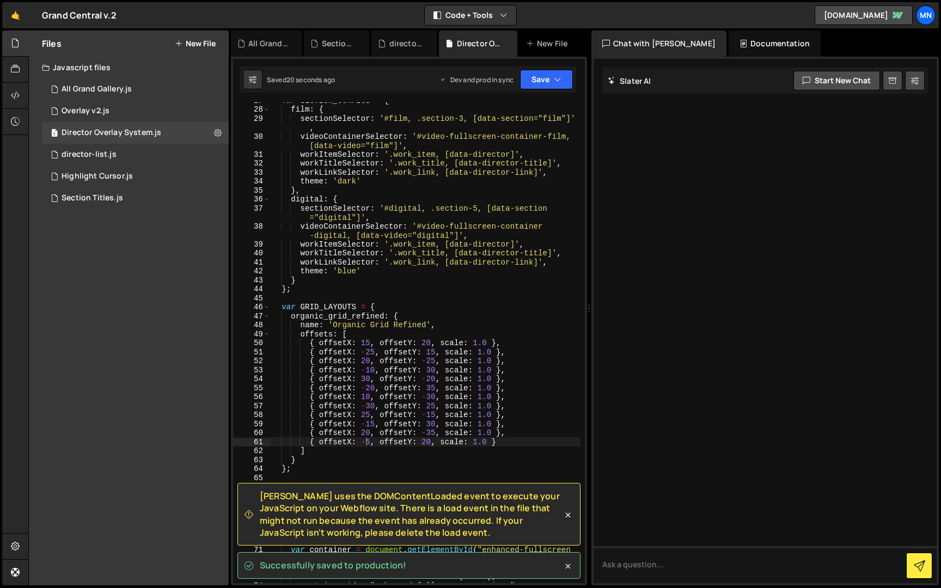
scroll to position [194, 0]
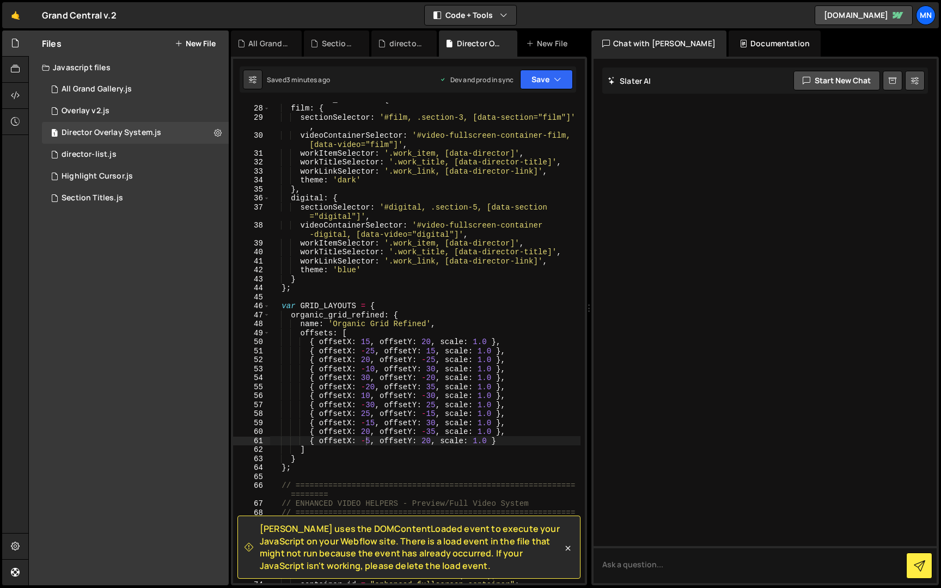
click at [488, 311] on div "var SECTION_CONFIGS = { film : { sectionSelector : '#film, .section-3, [data-se…" at bounding box center [425, 344] width 310 height 499
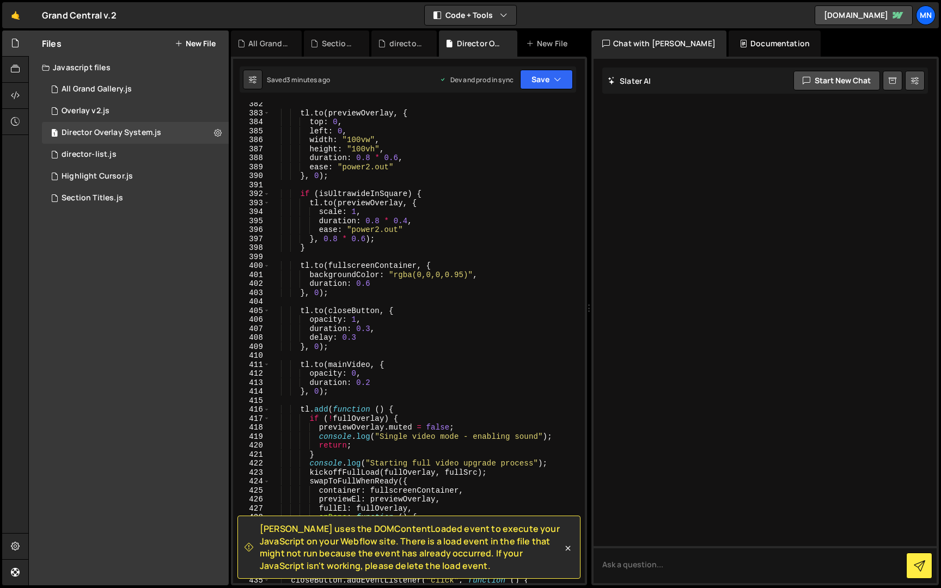
scroll to position [2986, 0]
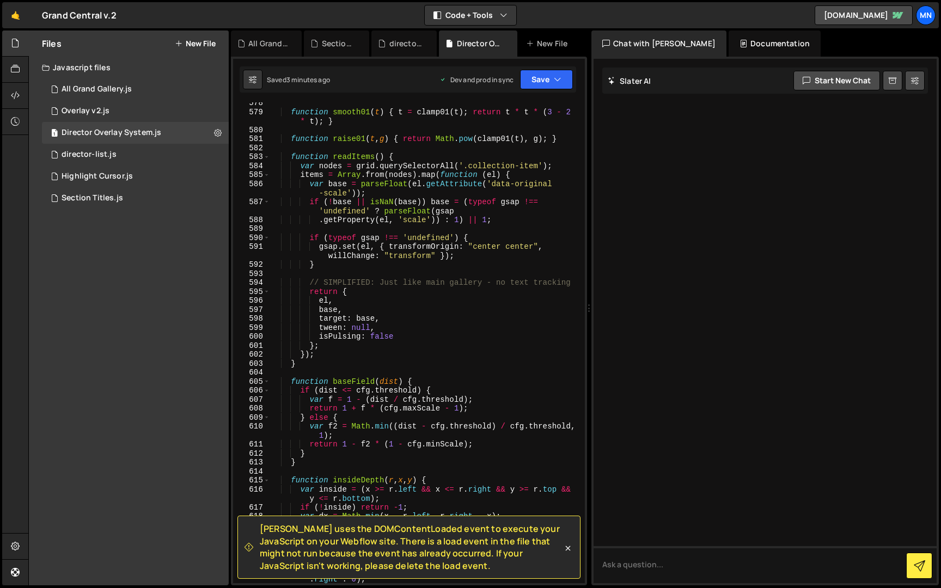
click at [569, 549] on icon at bounding box center [568, 548] width 5 height 5
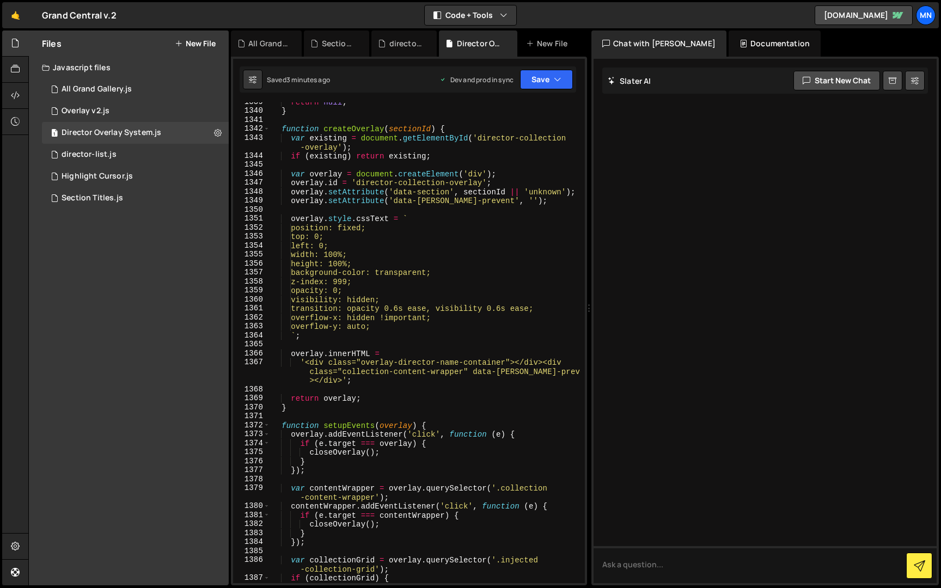
scroll to position [9563, 0]
drag, startPoint x: 384, startPoint y: 327, endPoint x: 262, endPoint y: 320, distance: 121.6
click at [262, 320] on div "overflow-y: auto; 1339 1340 1341 1342 1343 1344 1345 1346 1347 1348 1349 1350 1…" at bounding box center [409, 342] width 352 height 481
type textarea "overflow-x: hidden !important; overflow-y: auto;"
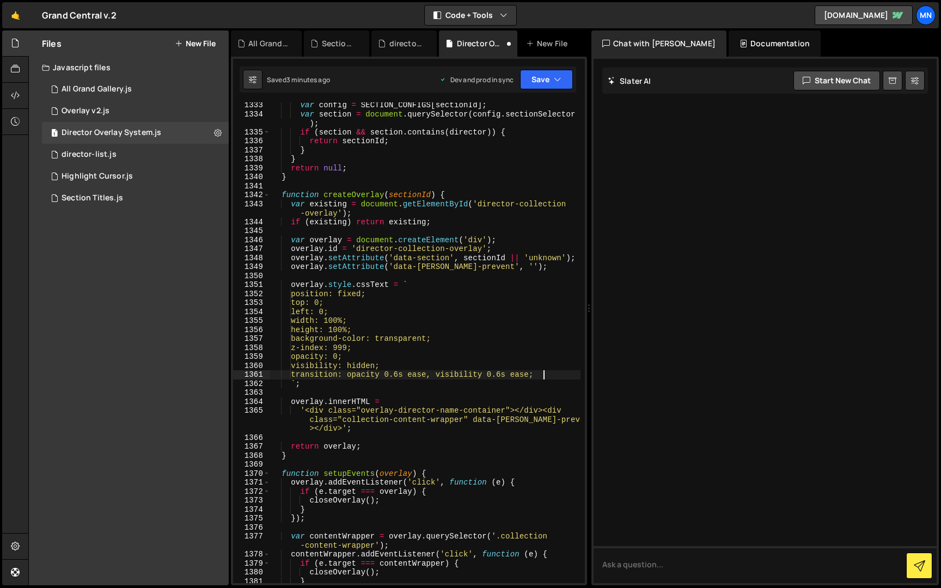
scroll to position [9522, 0]
click at [392, 366] on div "var config = SECTION_CONFIGS [ sectionId ] ; var section = document . querySele…" at bounding box center [425, 350] width 310 height 499
type textarea "visibility: hidden;"
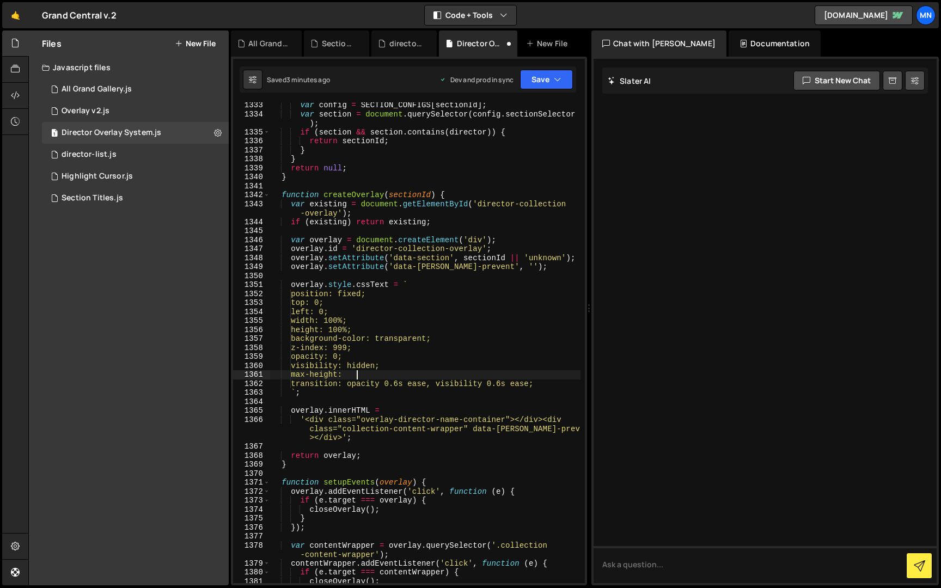
scroll to position [0, 5]
type textarea "max-height: 100vh;"
click at [390, 374] on div "var config = SECTION_CONFIGS [ sectionId ] ; var section = document . querySele…" at bounding box center [425, 350] width 310 height 499
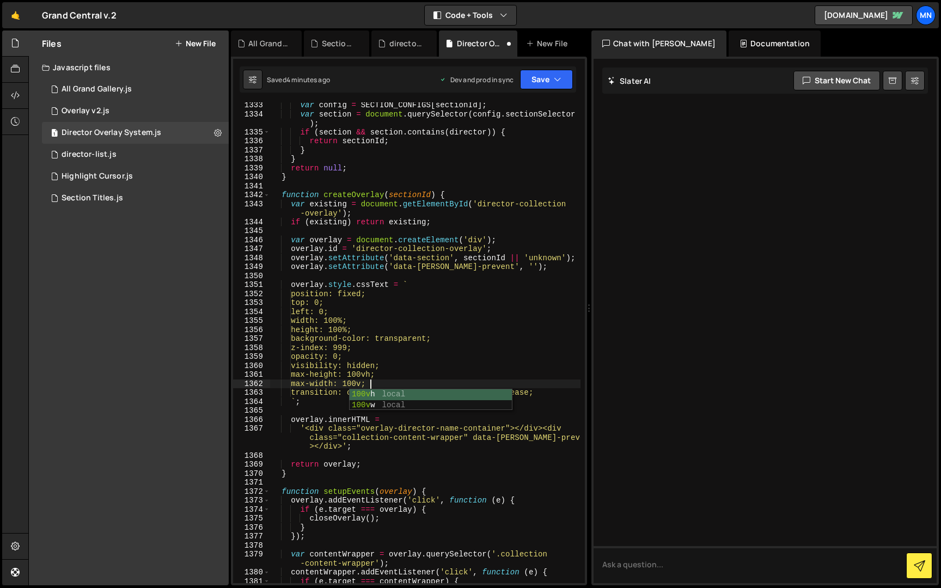
scroll to position [0, 7]
drag, startPoint x: 531, startPoint y: 88, endPoint x: 535, endPoint y: 84, distance: 5.8
click at [534, 85] on button "Save" at bounding box center [546, 80] width 53 height 20
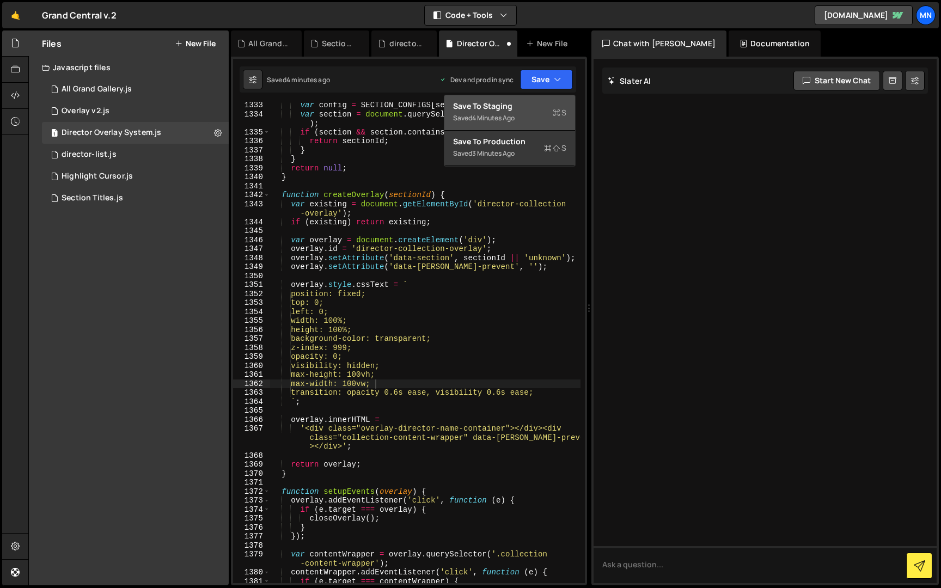
click at [531, 112] on div "Saved 4 minutes ago" at bounding box center [509, 118] width 113 height 13
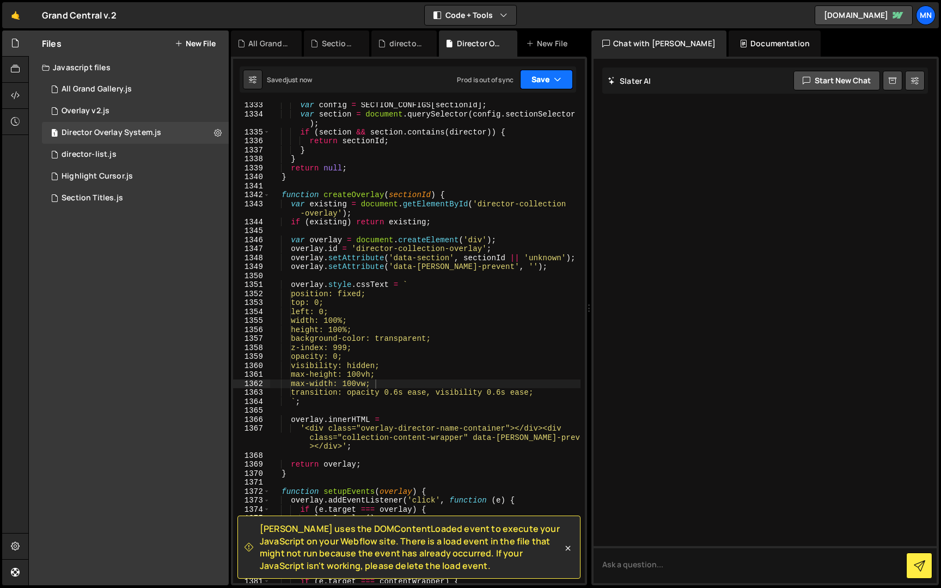
click at [544, 81] on button "Save" at bounding box center [546, 80] width 53 height 20
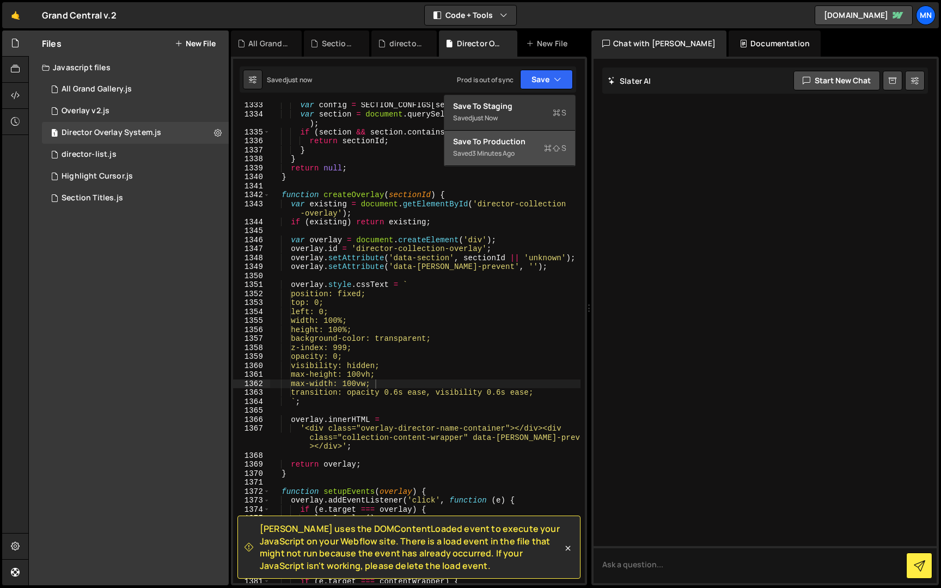
click at [518, 160] on button "Save to Production S Saved 3 minutes ago" at bounding box center [509, 148] width 131 height 35
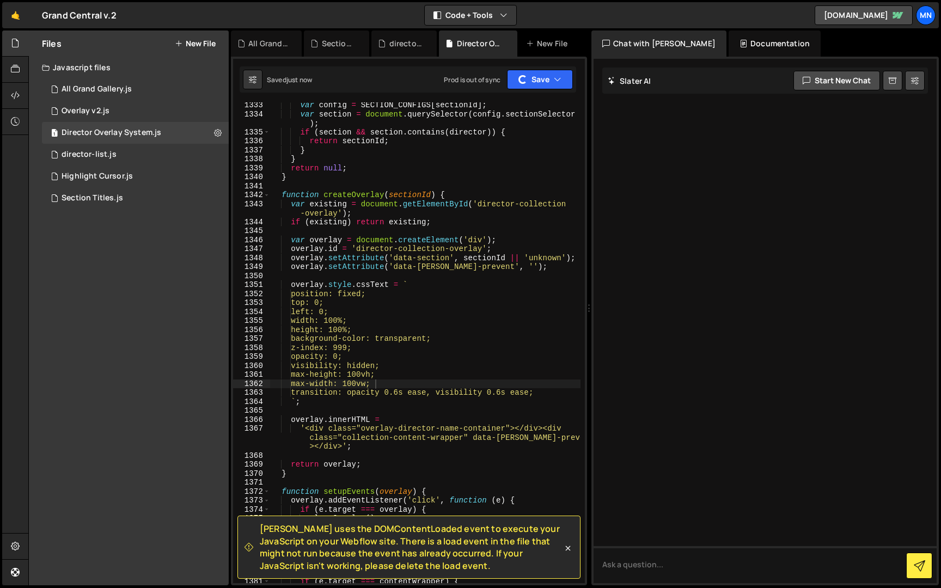
click at [445, 371] on div "var config = SECTION_CONFIGS [ sectionId ] ; var section = document . querySele…" at bounding box center [425, 350] width 310 height 499
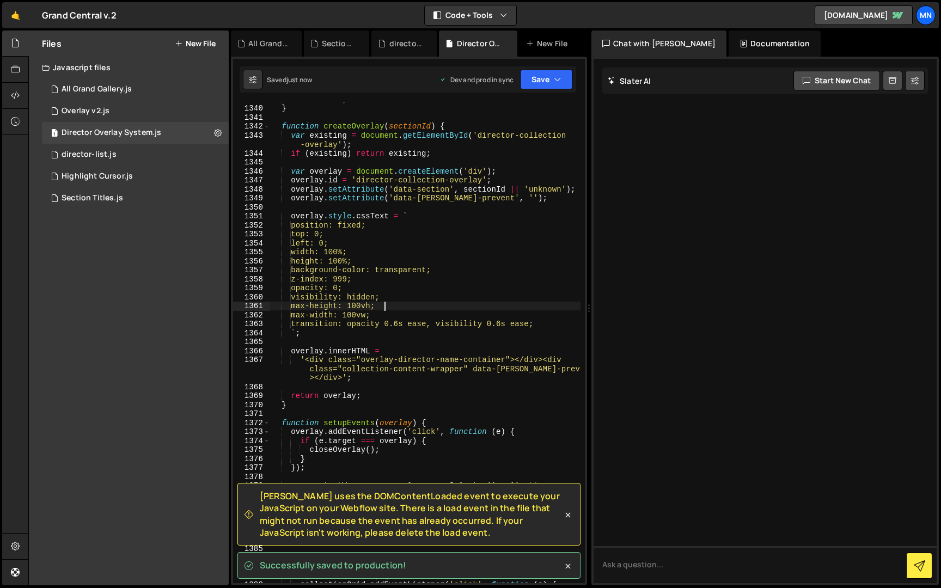
scroll to position [9549, 0]
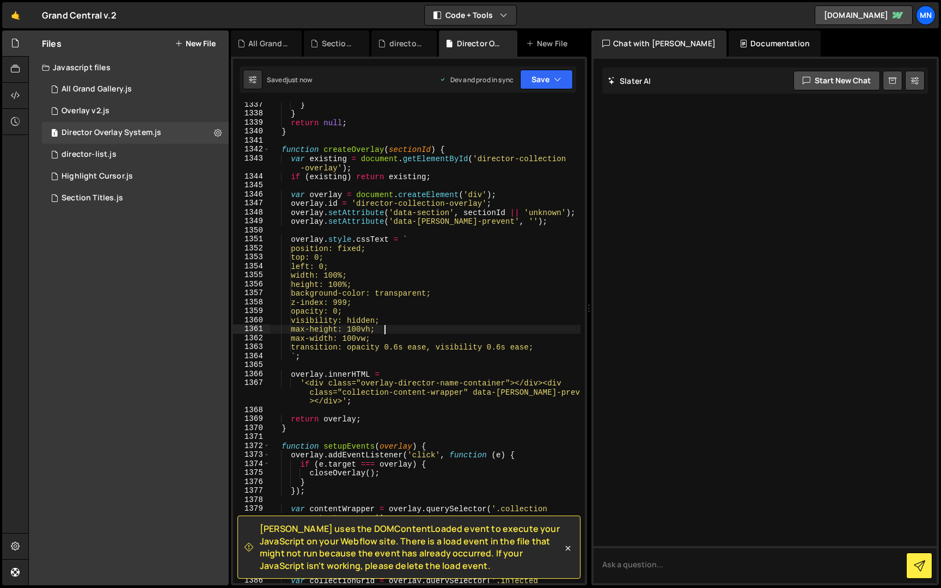
click at [384, 339] on div "} } return null ; } function createOverlay ( sectionId ) { var existing = docum…" at bounding box center [425, 354] width 310 height 508
type textarea "max-width: 100vw;"
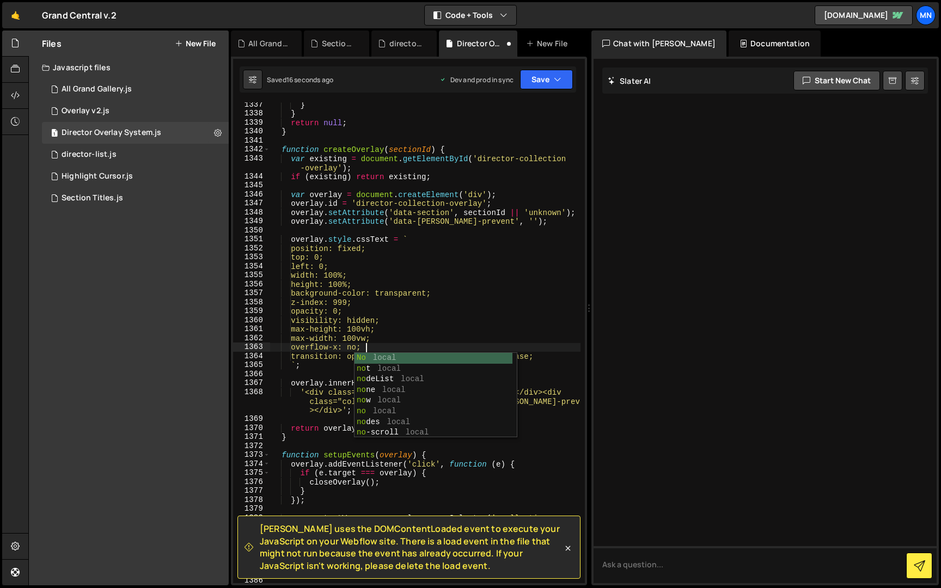
scroll to position [0, 7]
type textarea "overflow-x: none;"
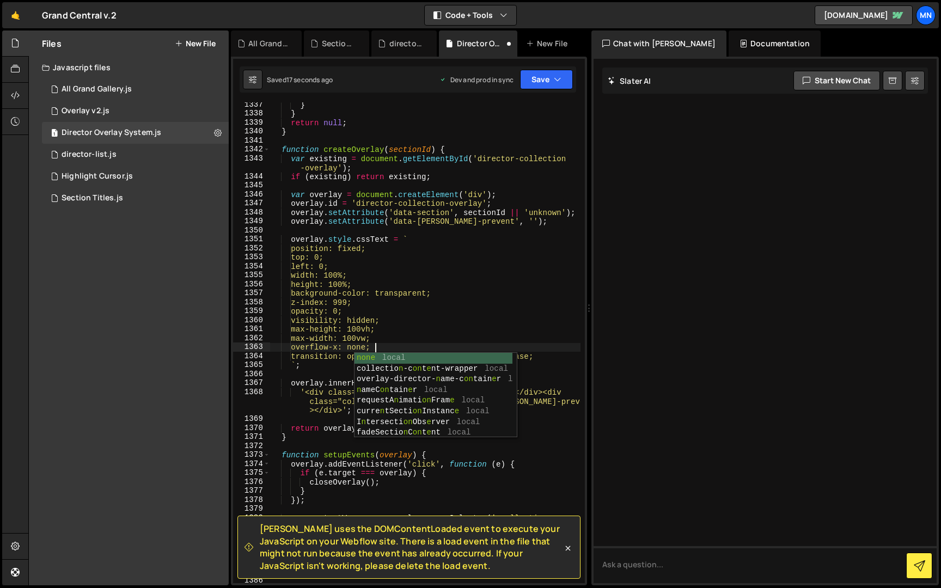
scroll to position [9547, 0]
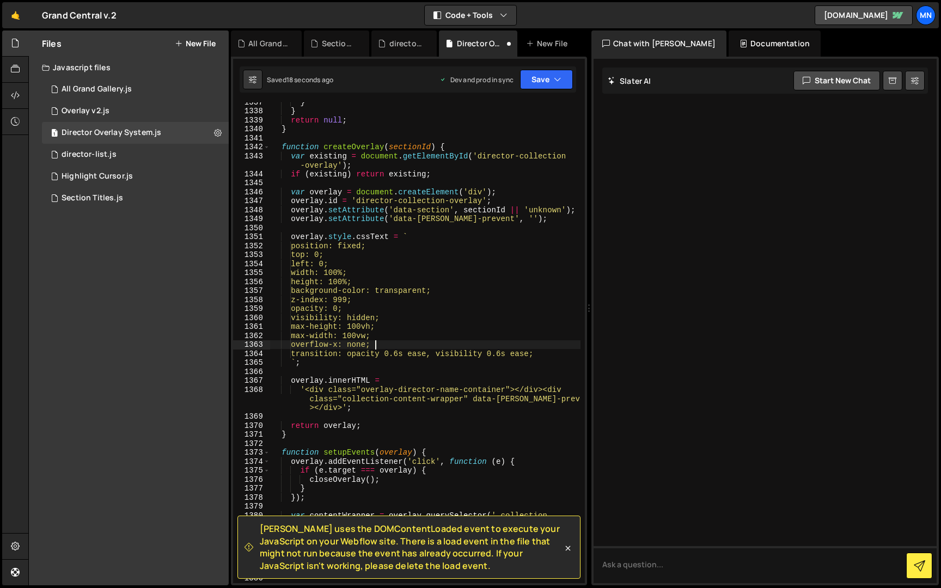
click at [391, 348] on div "} } return null ; } function createOverlay ( sectionId ) { var existing = docum…" at bounding box center [425, 351] width 310 height 508
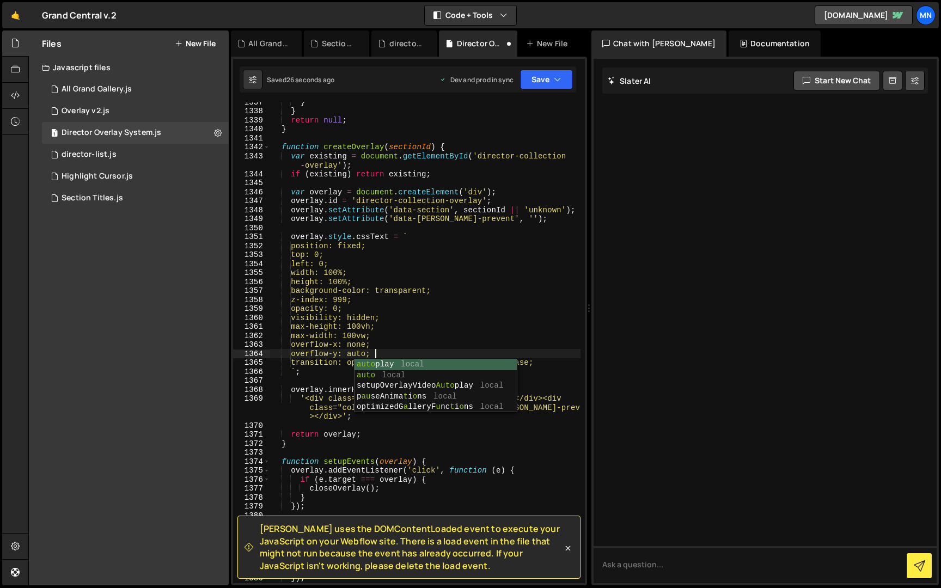
scroll to position [0, 7]
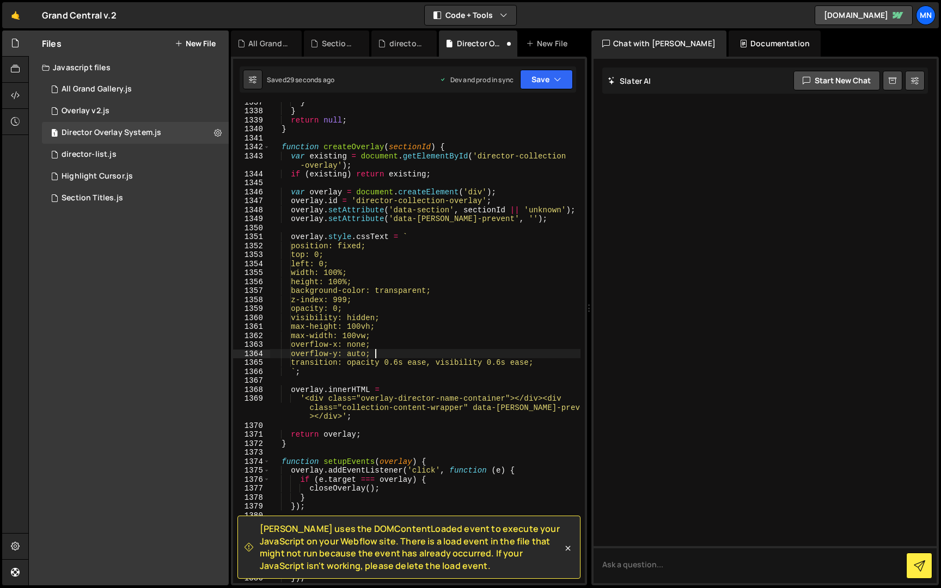
click at [435, 338] on div "} } return null ; } function createOverlay ( sectionId ) { var existing = docum…" at bounding box center [425, 346] width 310 height 499
type textarea "max-width: 100vw;"
click at [546, 81] on button "Save" at bounding box center [546, 80] width 53 height 20
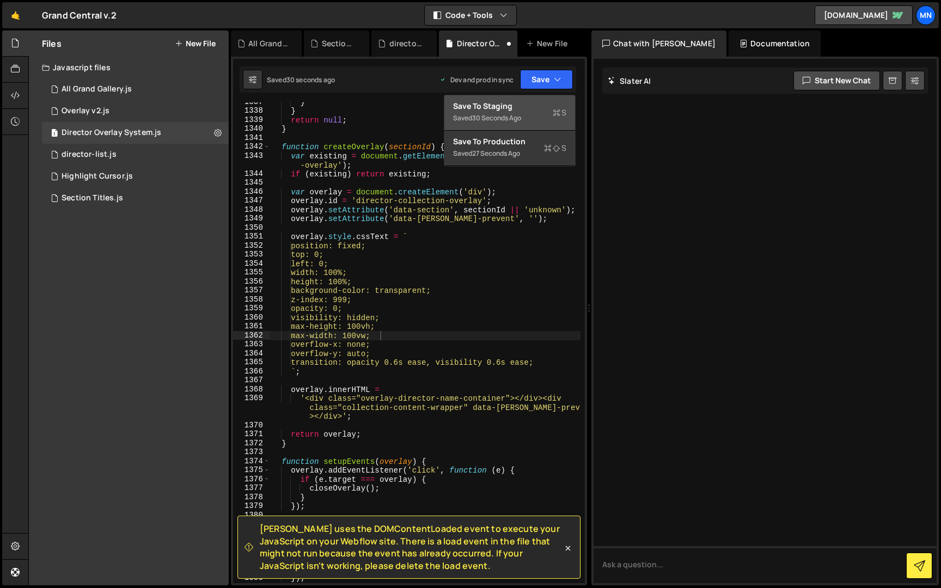
click at [542, 116] on div "Saved 30 seconds ago" at bounding box center [509, 118] width 113 height 13
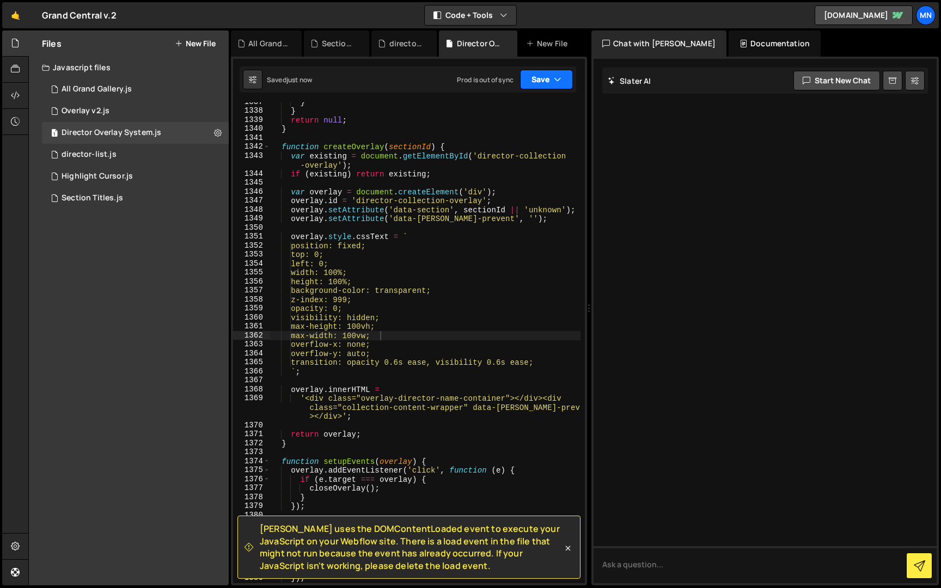
click at [552, 82] on button "Save" at bounding box center [546, 80] width 53 height 20
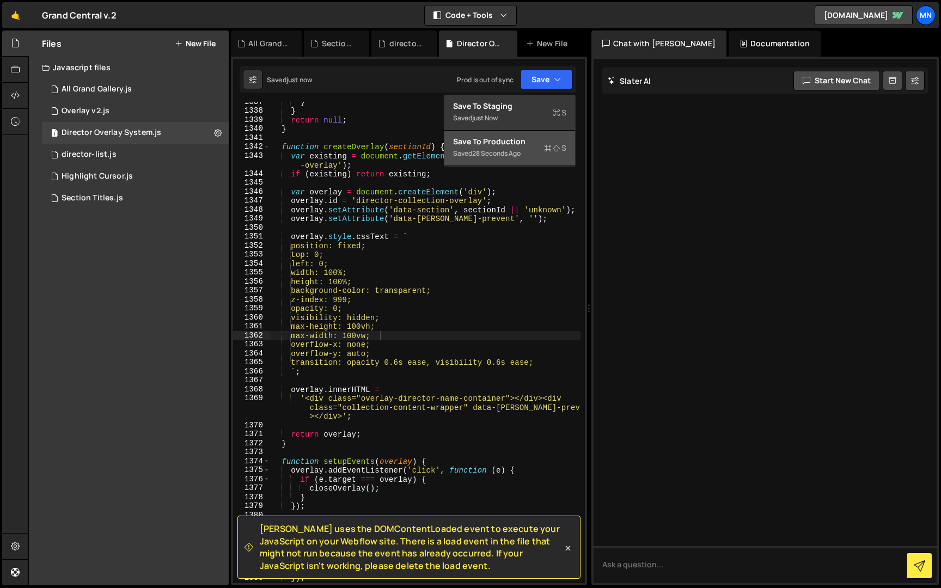
click at [530, 152] on div "Saved 28 seconds ago" at bounding box center [509, 153] width 113 height 13
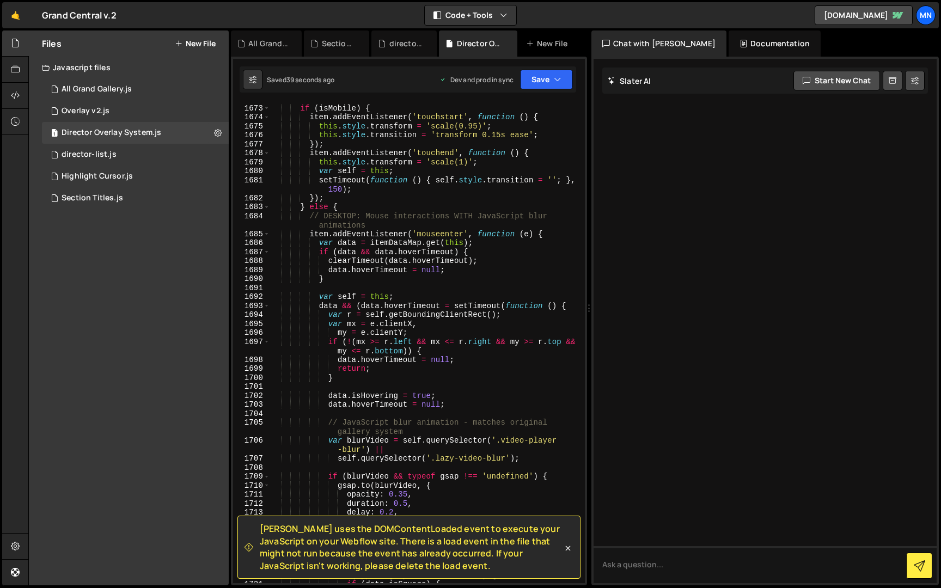
scroll to position [12032, 0]
click at [570, 548] on icon at bounding box center [567, 548] width 11 height 11
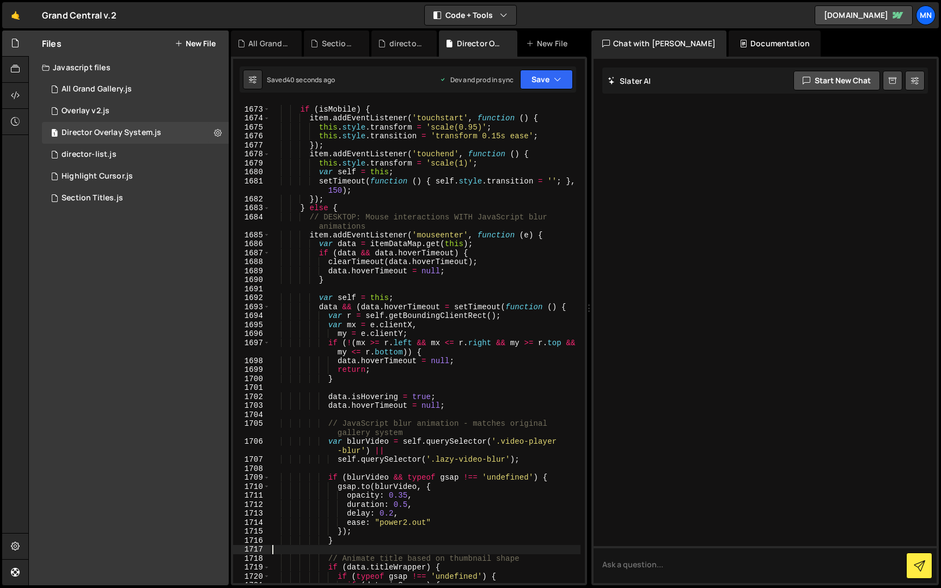
scroll to position [0, 0]
click at [570, 548] on div "if ( isMobile ) { item . addEventListener ( 'touchstart' , function ( ) { this …" at bounding box center [425, 345] width 310 height 499
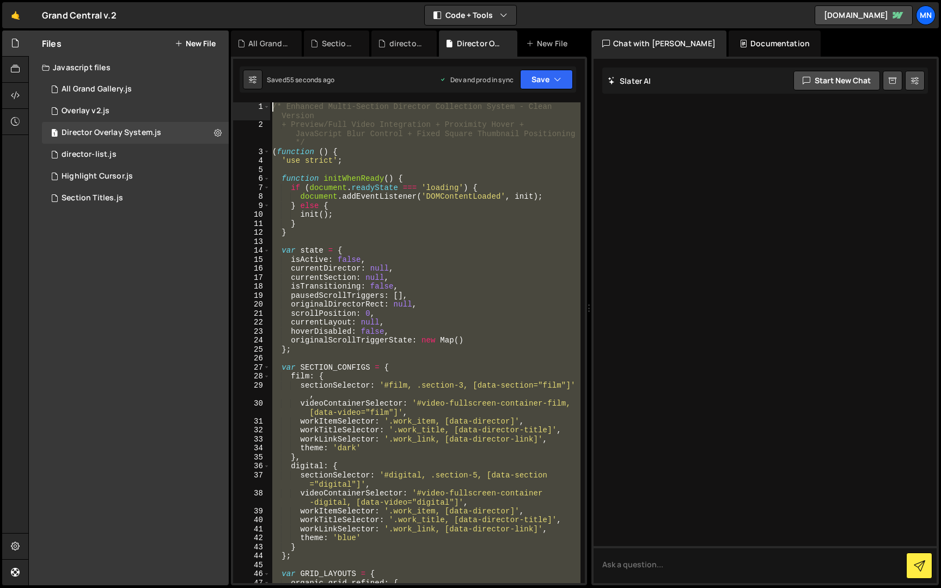
drag, startPoint x: 297, startPoint y: 403, endPoint x: 214, endPoint y: -20, distance: 431.1
click at [214, 0] on html "Projects [GEOGRAPHIC_DATA] Blog [GEOGRAPHIC_DATA] Projects Your Teams Invite te…" at bounding box center [470, 294] width 941 height 588
type textarea "/* Enhanced Multi-Section Director Collection System - Clean Version + Preview/…"
